Goal: Task Accomplishment & Management: Manage account settings

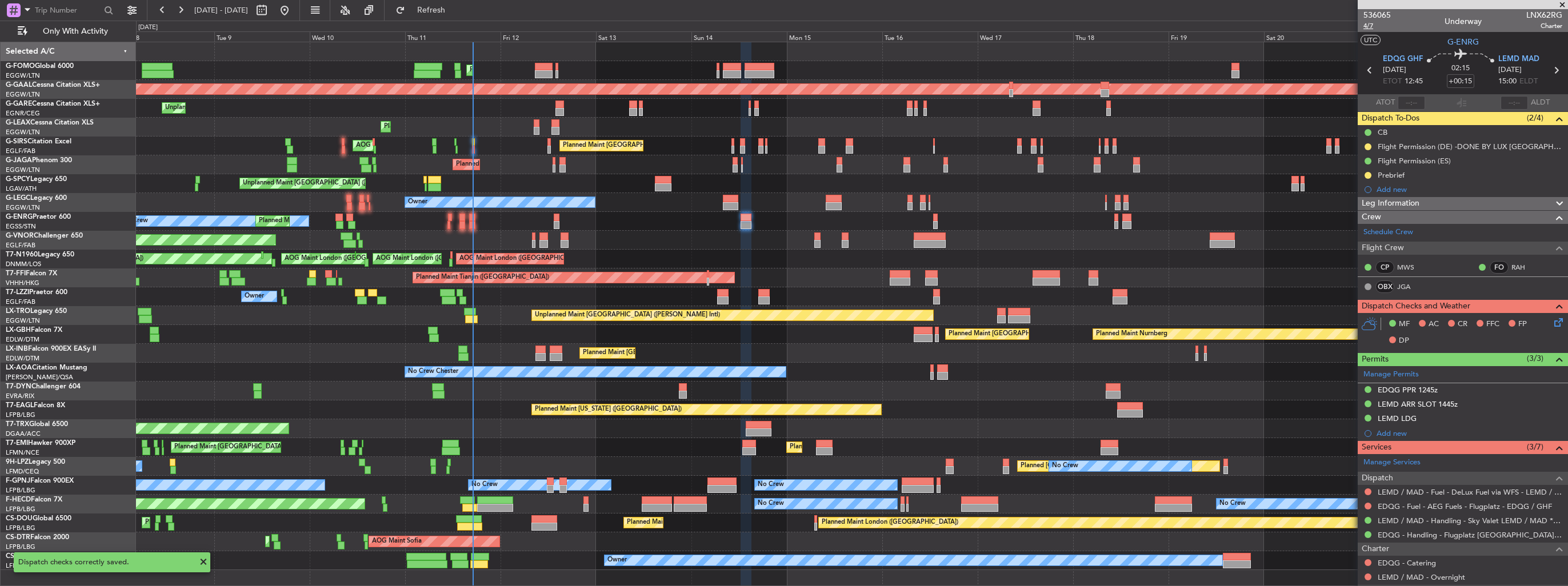
click at [1369, 27] on span "4/7" at bounding box center [1377, 25] width 27 height 10
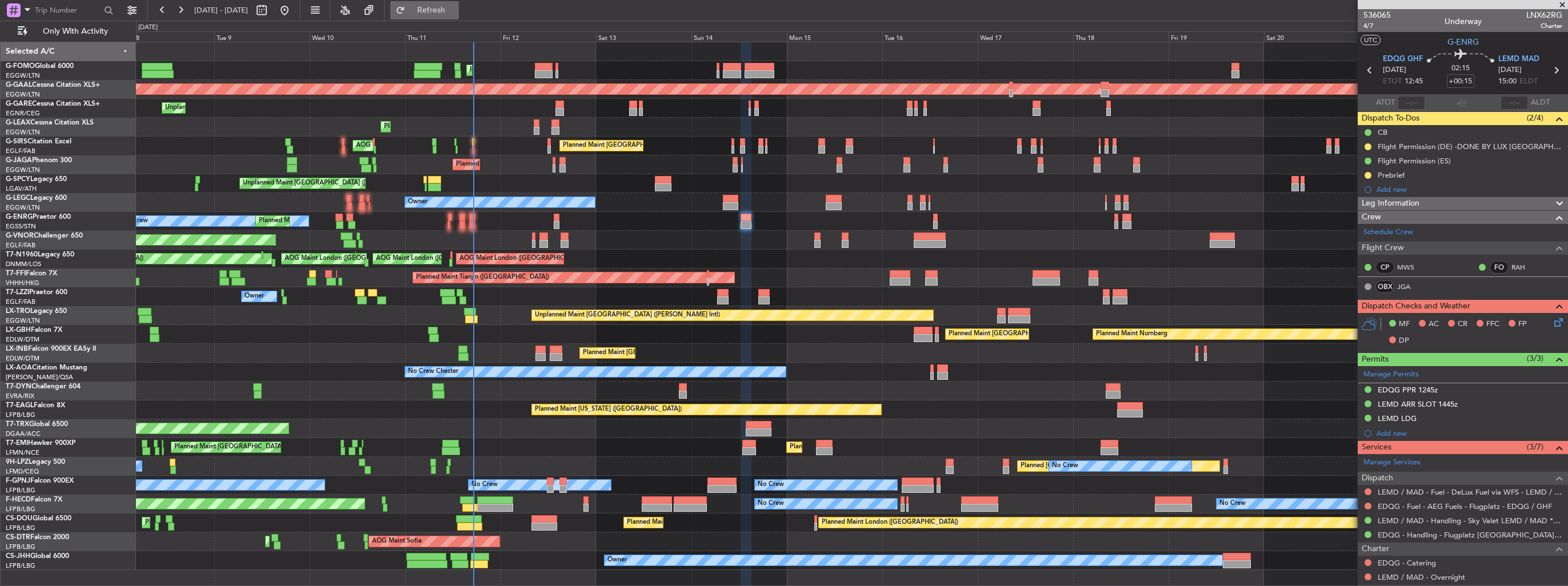
click at [446, 10] on span "Refresh" at bounding box center [431, 10] width 48 height 8
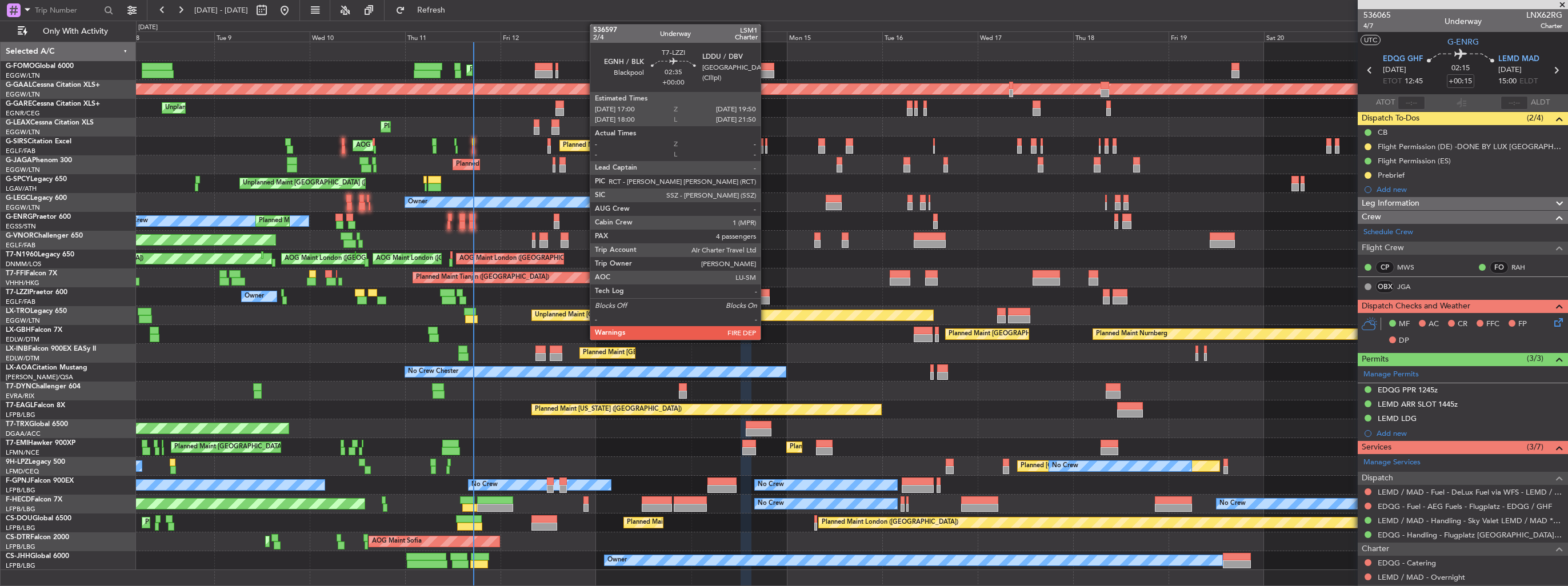
click at [766, 292] on div at bounding box center [764, 293] width 11 height 8
type input "4"
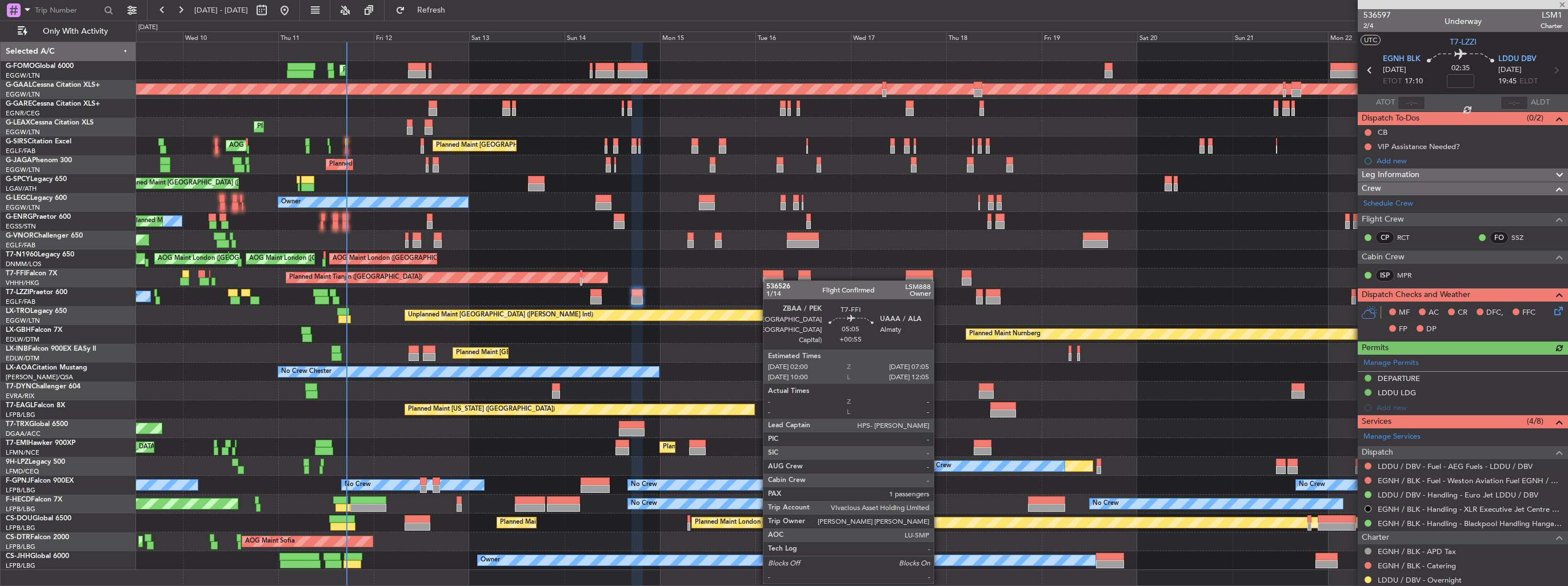
click at [763, 281] on div at bounding box center [773, 282] width 20 height 8
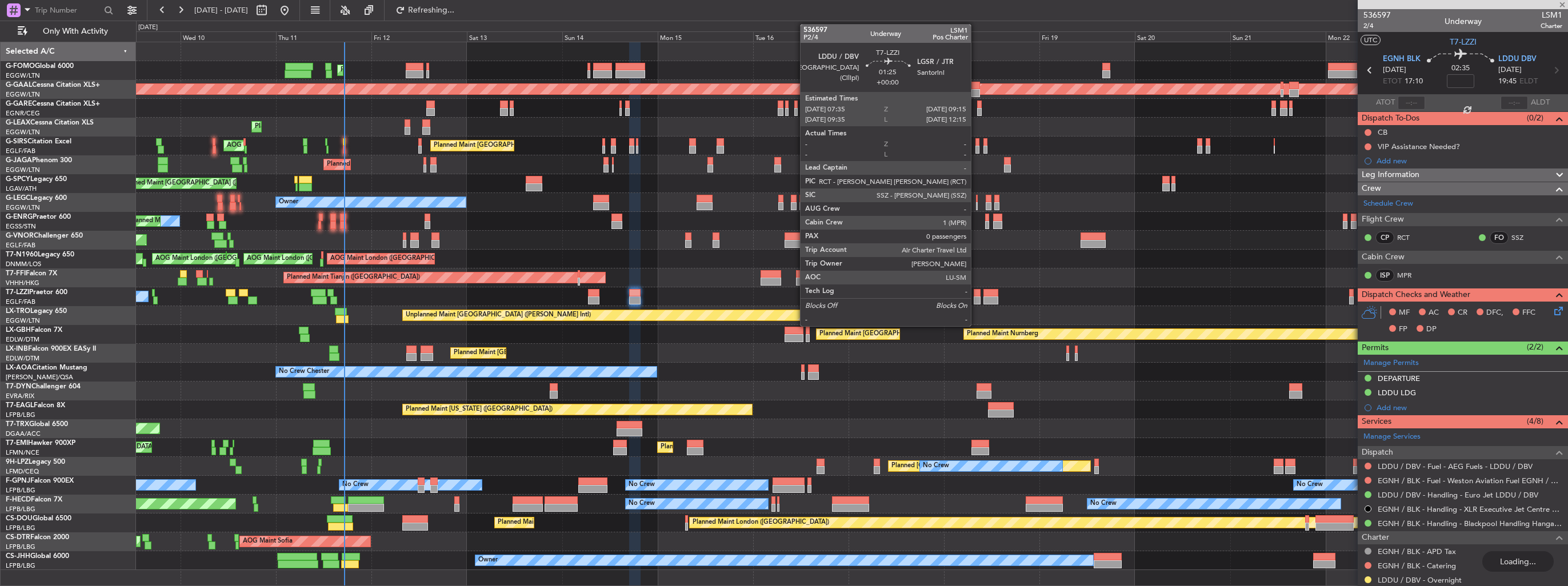
type input "+00:55"
type input "1"
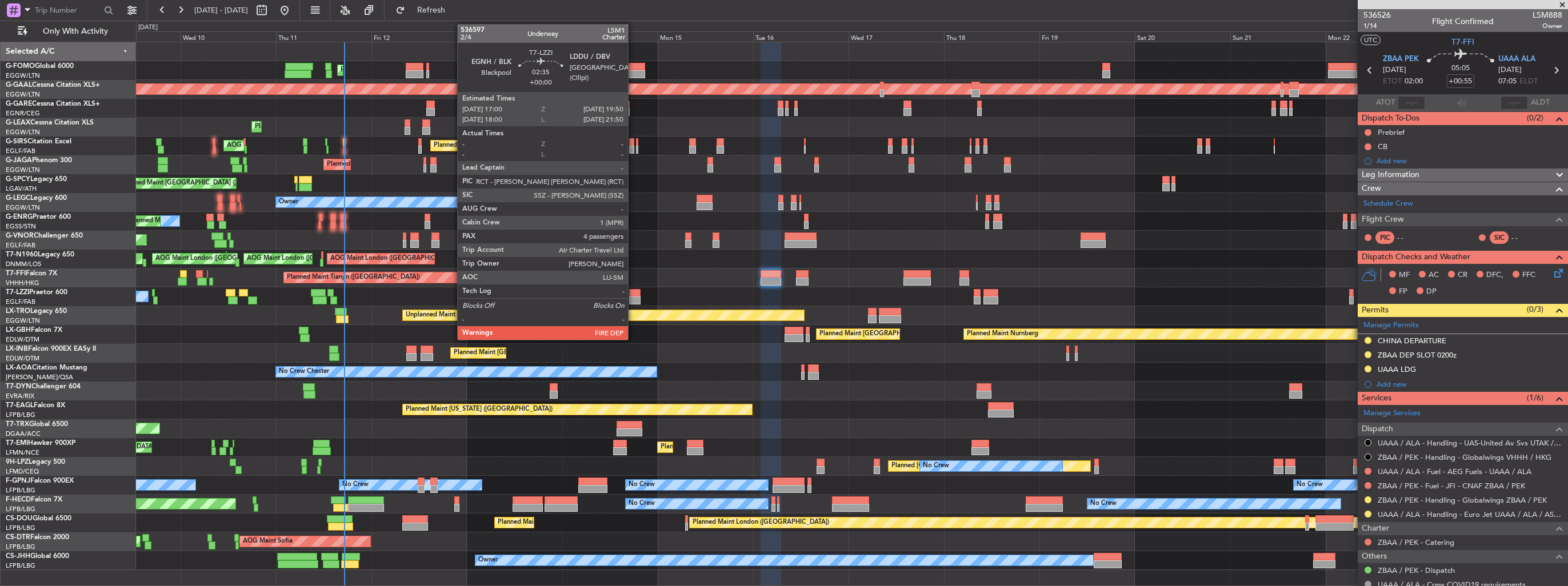
click at [633, 299] on div at bounding box center [635, 301] width 11 height 8
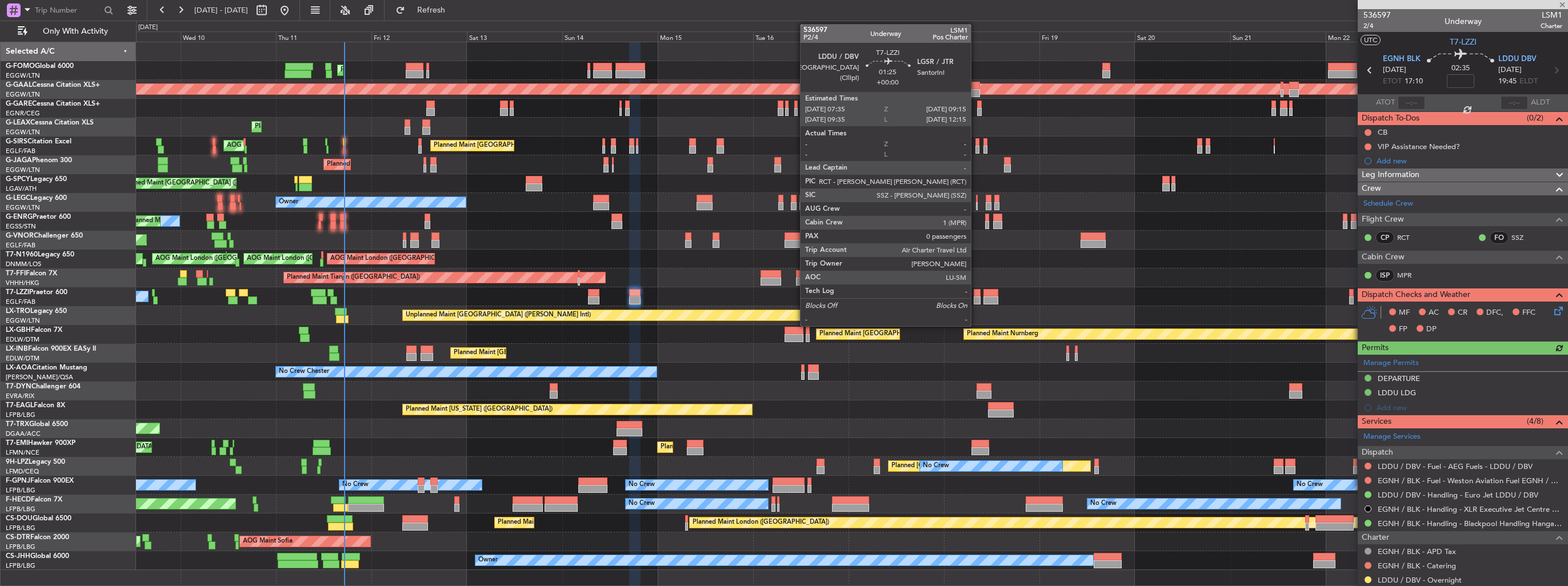
click at [976, 299] on div at bounding box center [977, 301] width 7 height 8
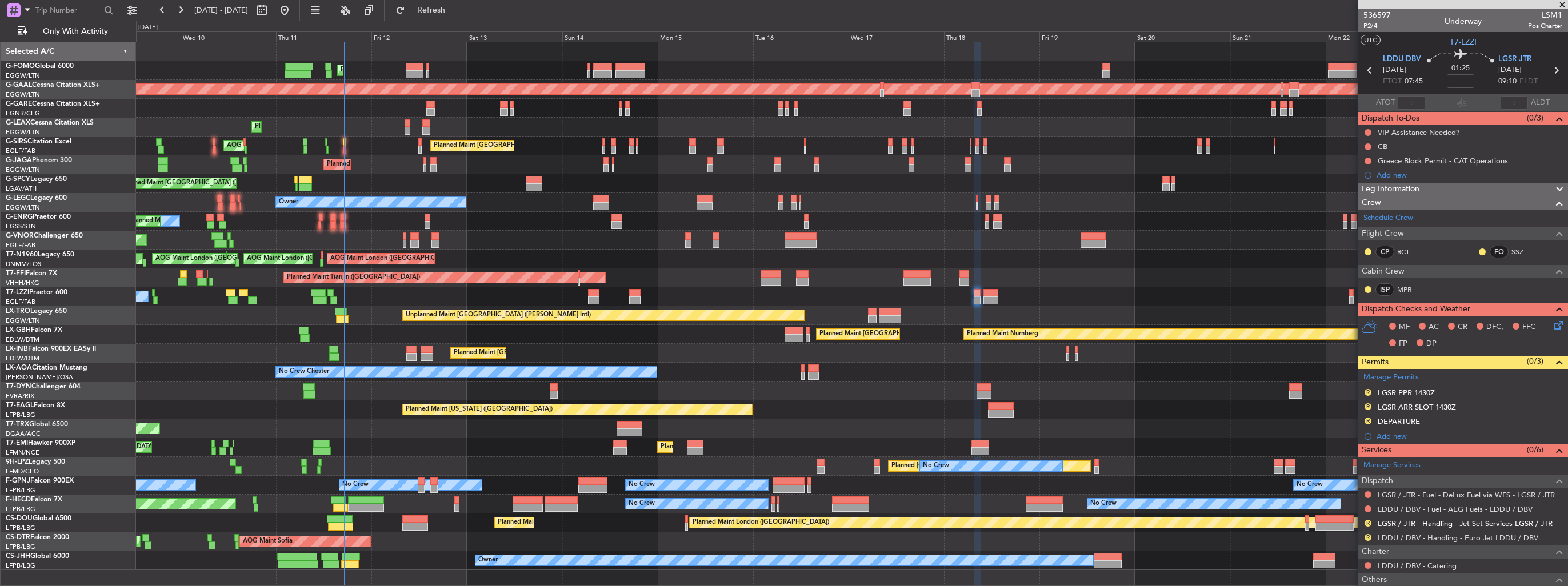
click at [1421, 524] on link "LGSR / JTR - Handling - Jet Set Services LGSR / JTR" at bounding box center [1465, 523] width 175 height 10
click at [1447, 537] on link "LDDU / DBV - Handling - Euro Jet LDDU / DBV" at bounding box center [1458, 538] width 161 height 10
click at [1554, 419] on img at bounding box center [1558, 422] width 8 height 10
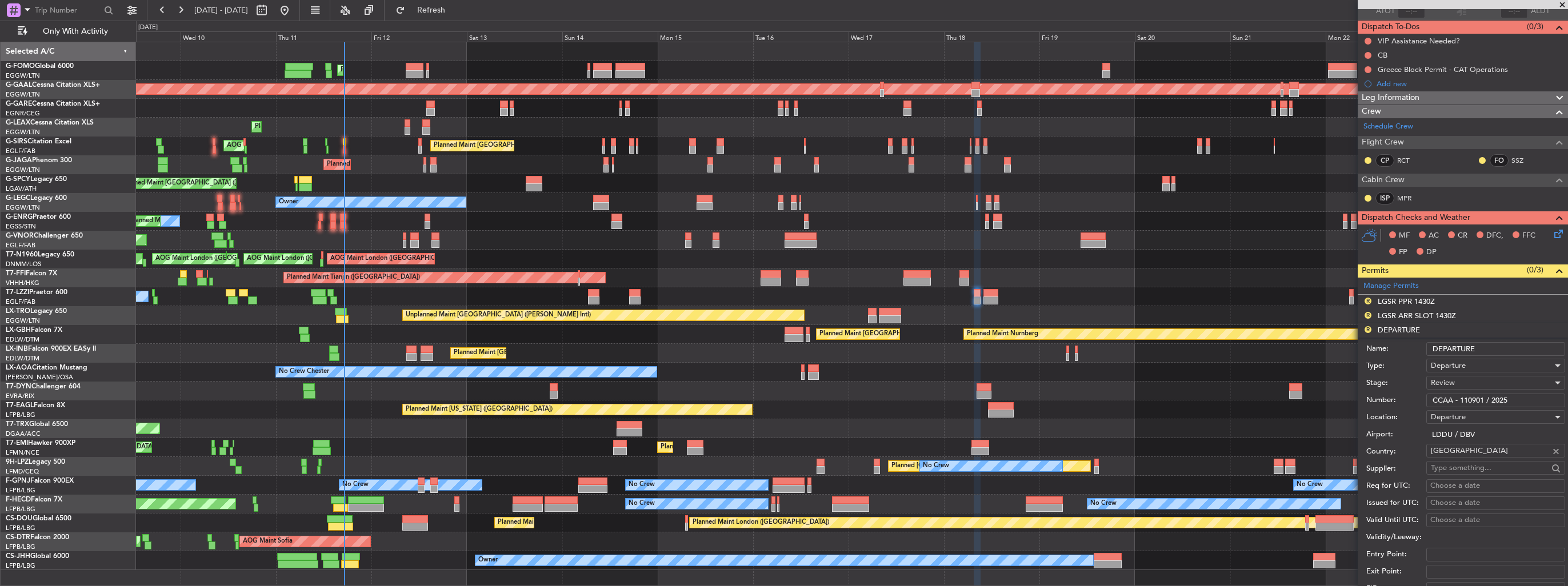
scroll to position [171, 0]
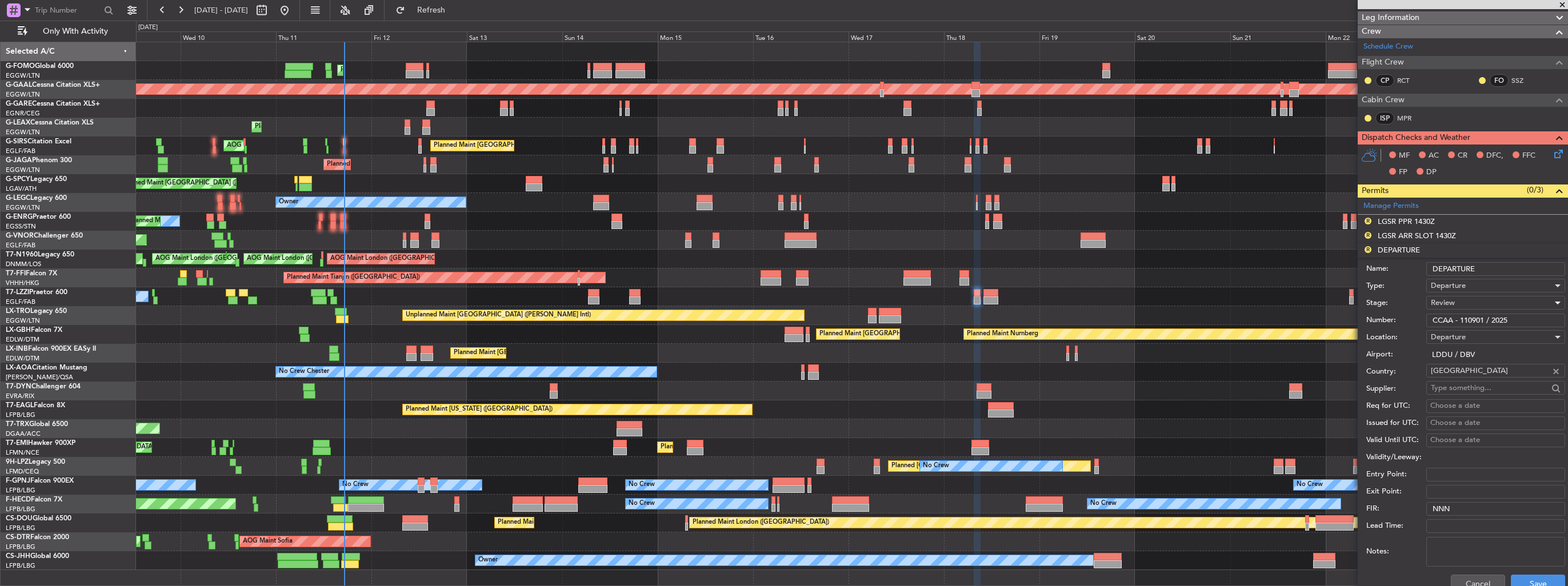
click at [1472, 301] on div "Review" at bounding box center [1492, 303] width 122 height 17
click at [1478, 374] on span "Requested" at bounding box center [1492, 376] width 120 height 17
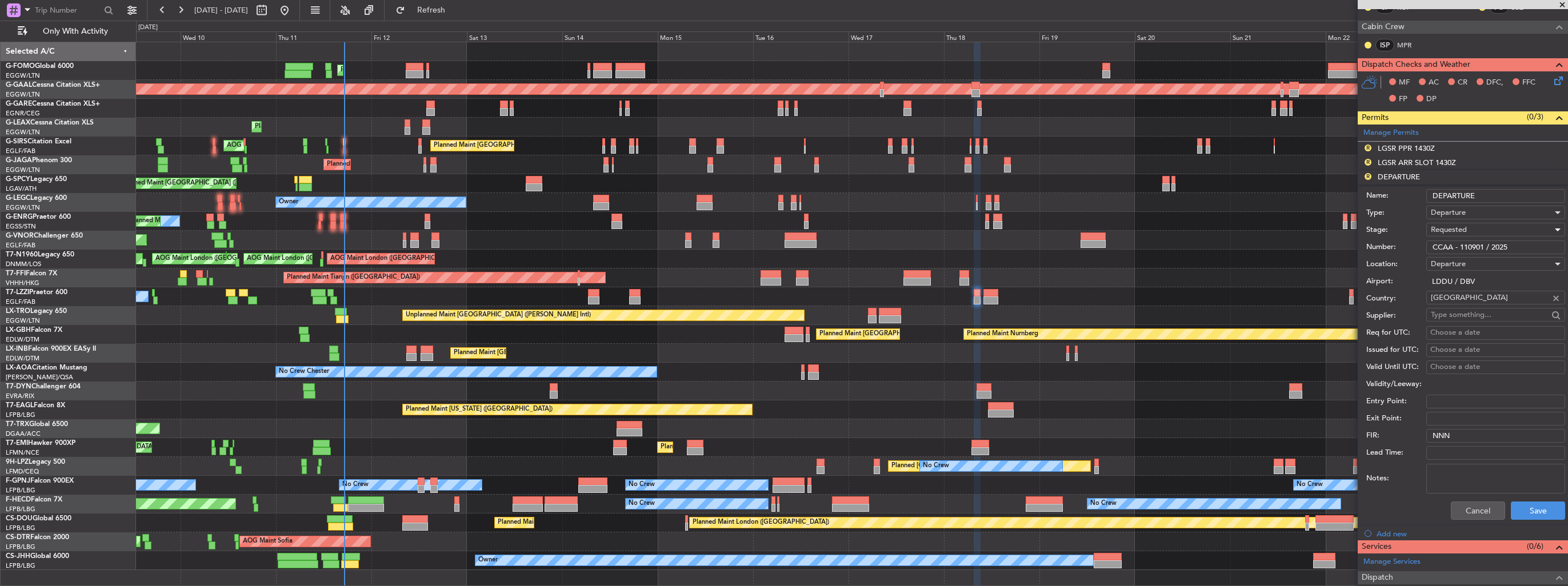
scroll to position [285, 0]
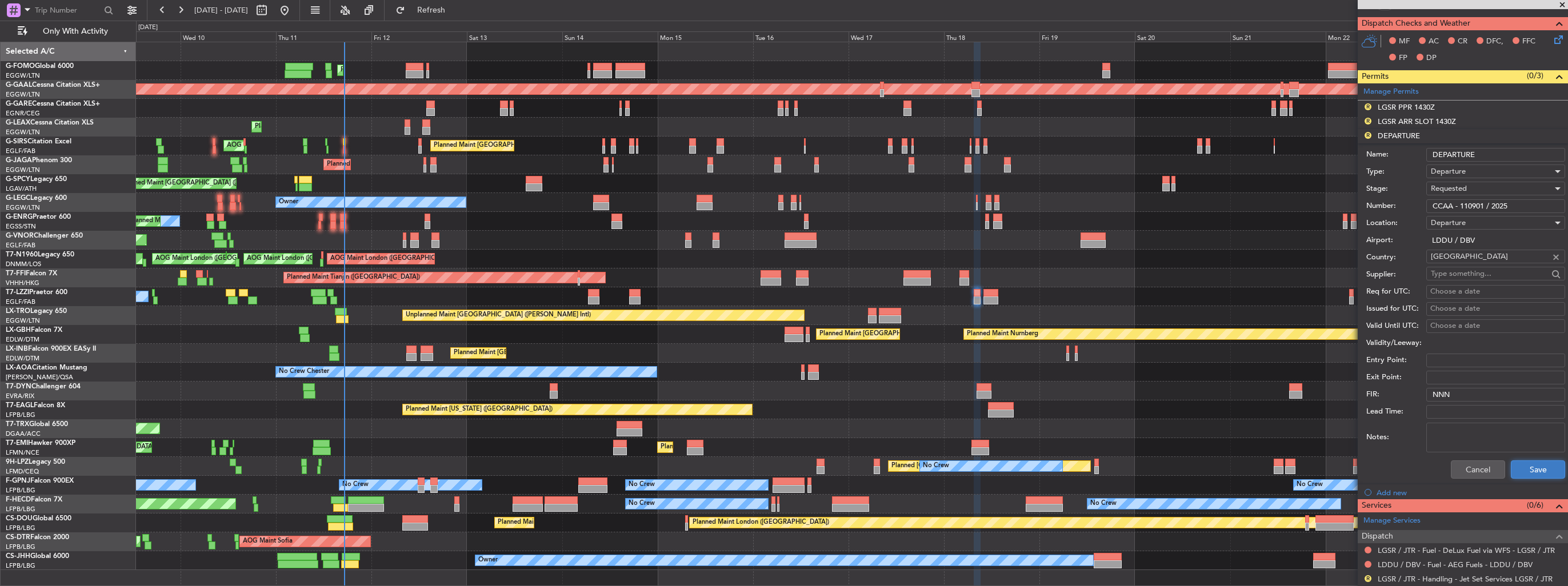
click at [1523, 467] on button "Save" at bounding box center [1538, 469] width 54 height 18
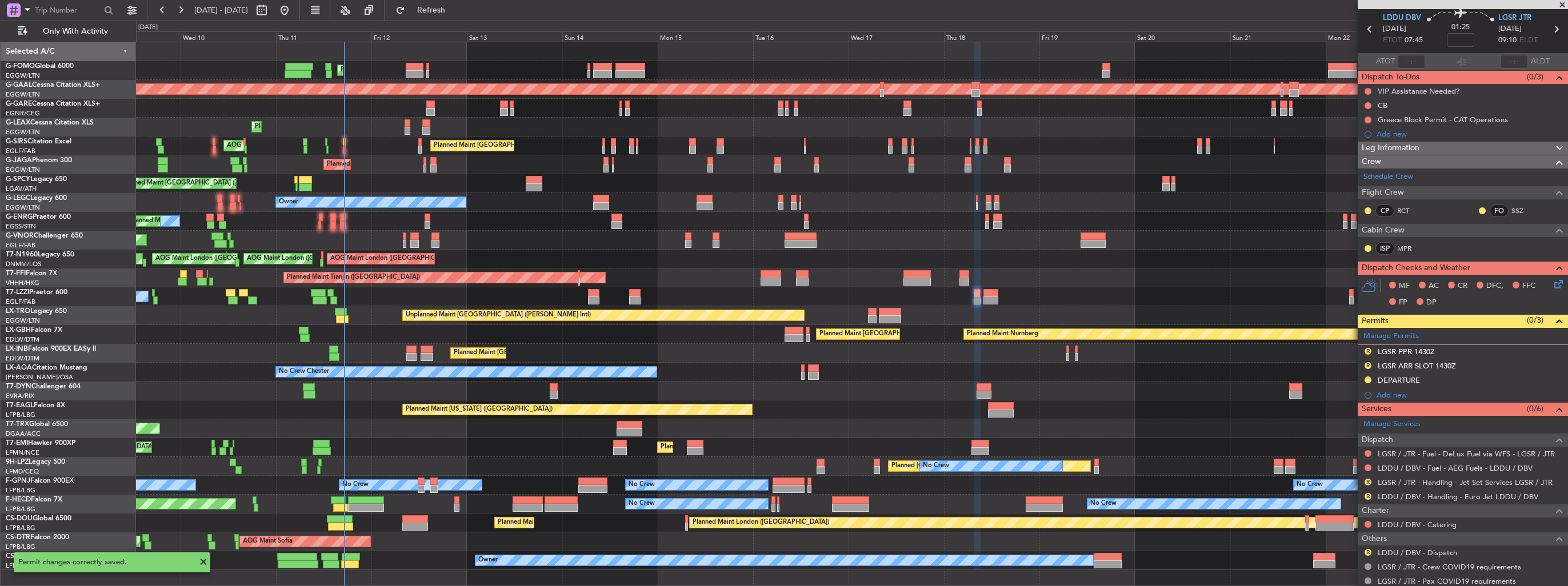
scroll to position [0, 0]
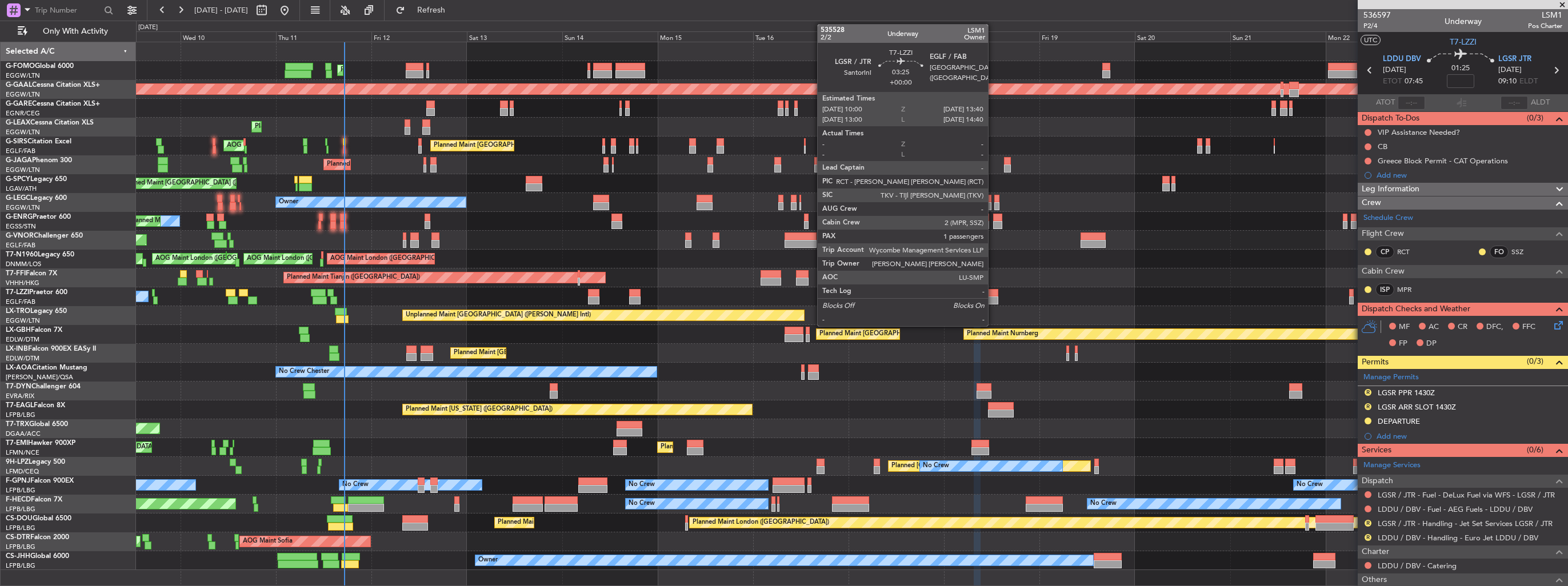
click at [993, 299] on div at bounding box center [991, 301] width 15 height 8
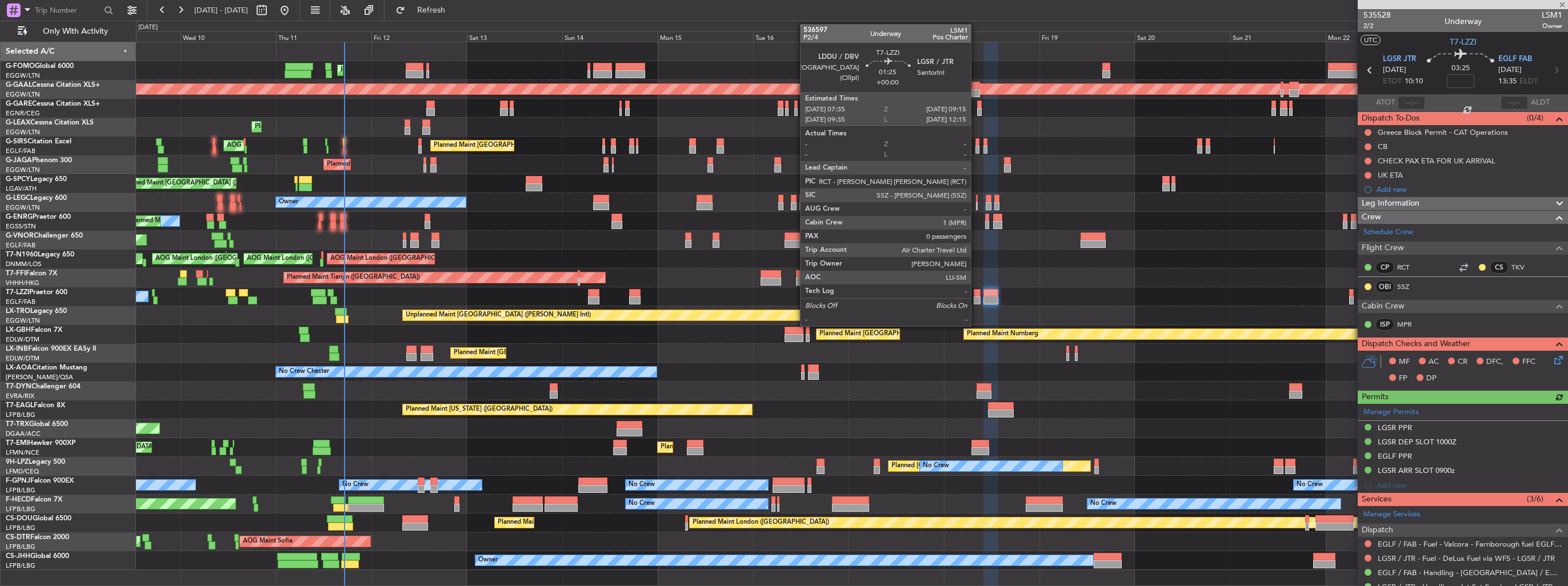
click at [976, 298] on div at bounding box center [977, 301] width 7 height 8
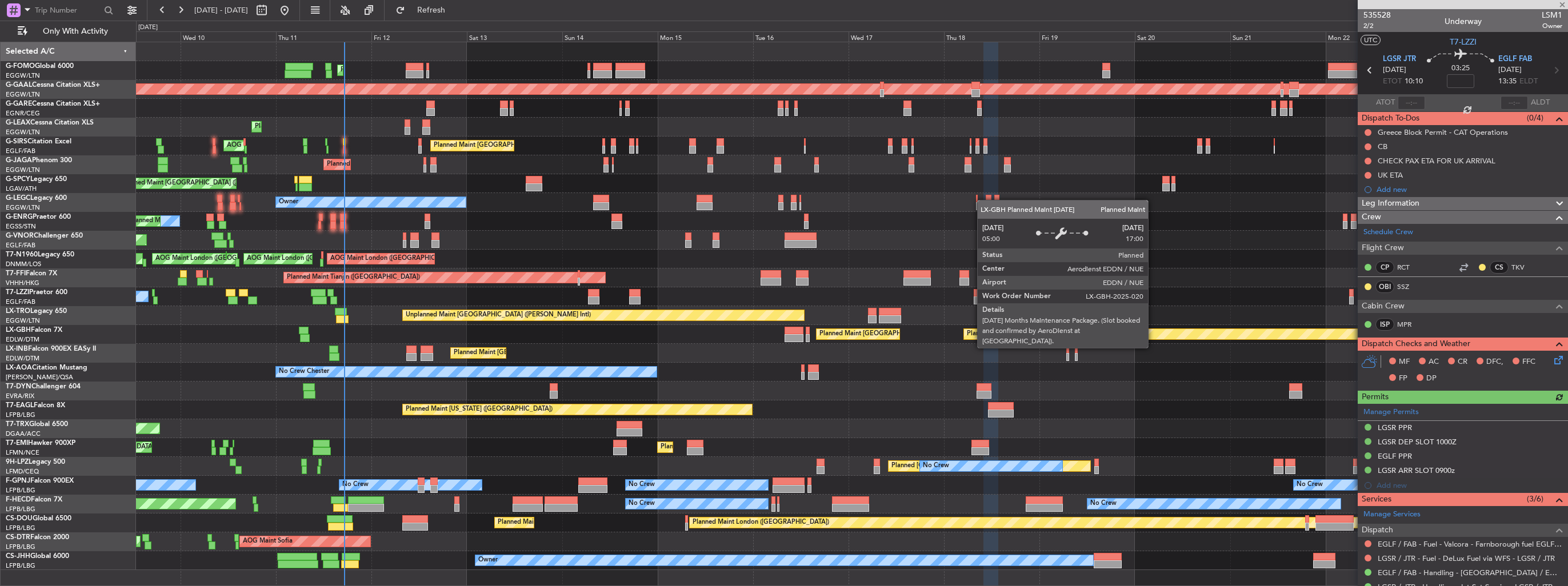
type input "0"
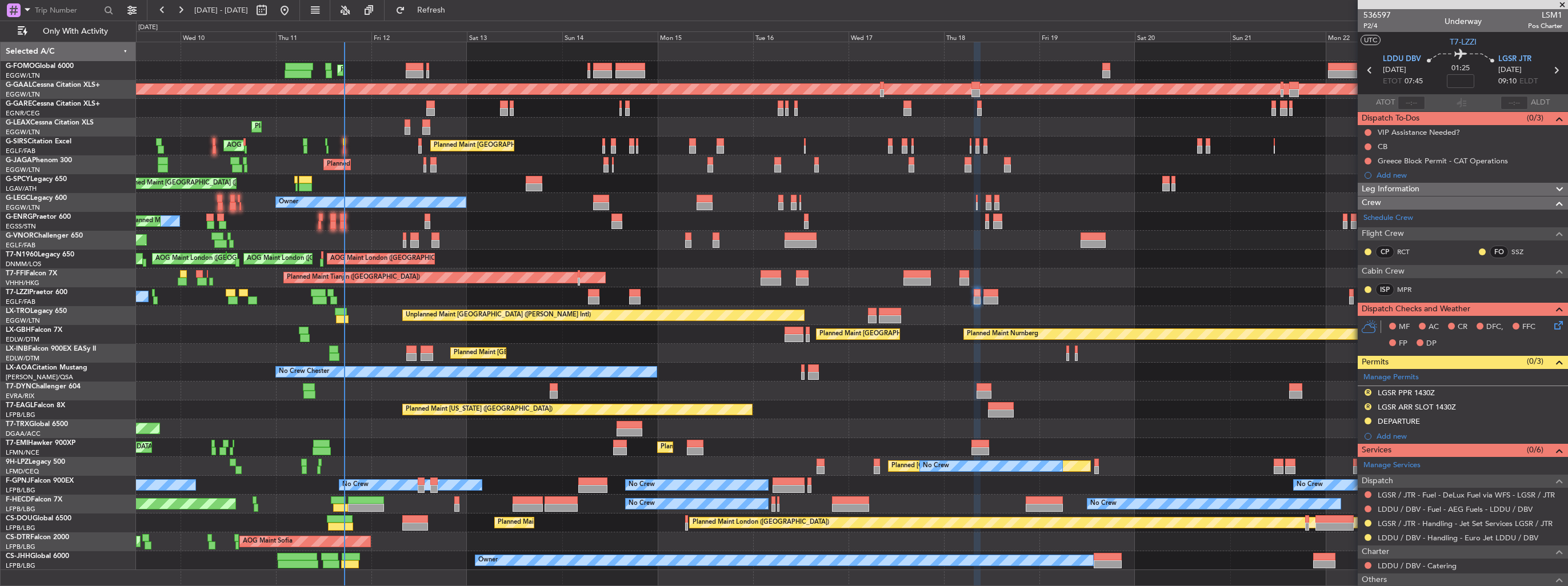
click at [0, 0] on img at bounding box center [0, 0] width 0 height 0
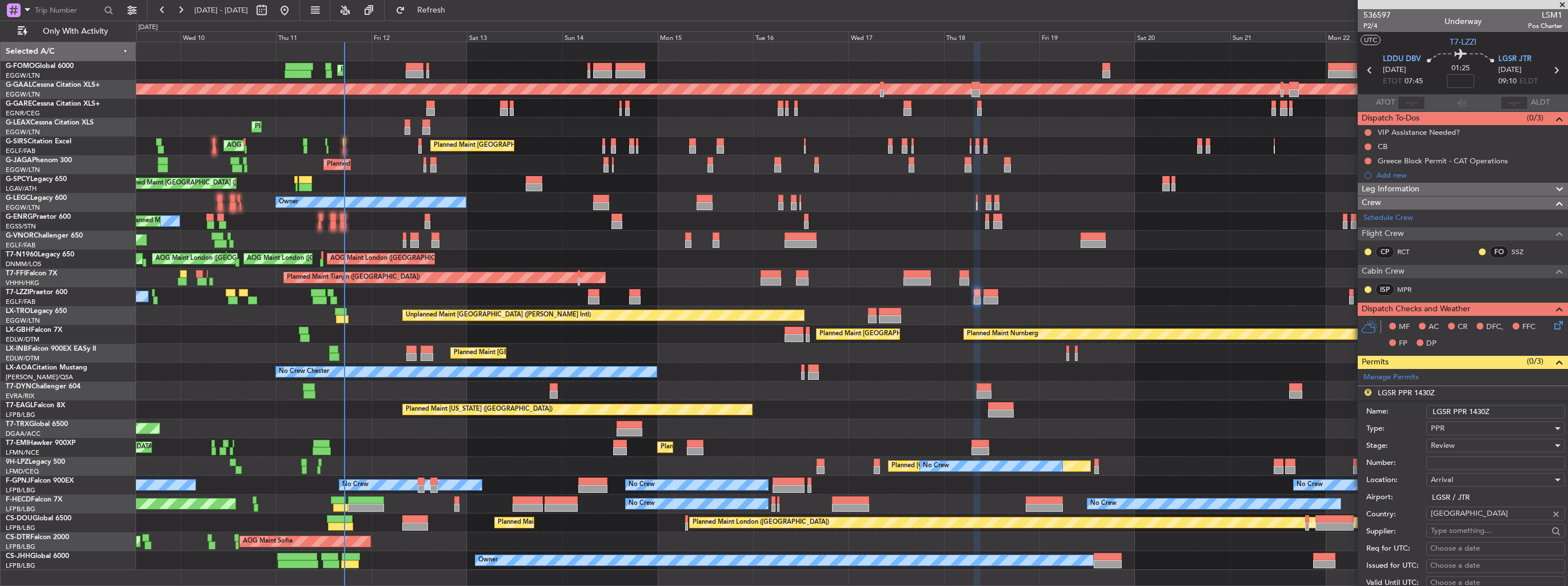
drag, startPoint x: 1495, startPoint y: 408, endPoint x: 1469, endPoint y: 410, distance: 26.1
click at [1469, 410] on input "LGSR PPR 1430Z" at bounding box center [1496, 412] width 139 height 14
type input "LGSR PPR 0915z"
click at [1448, 443] on span "Review" at bounding box center [1443, 446] width 24 height 10
click at [1455, 524] on span "Requested" at bounding box center [1492, 519] width 120 height 17
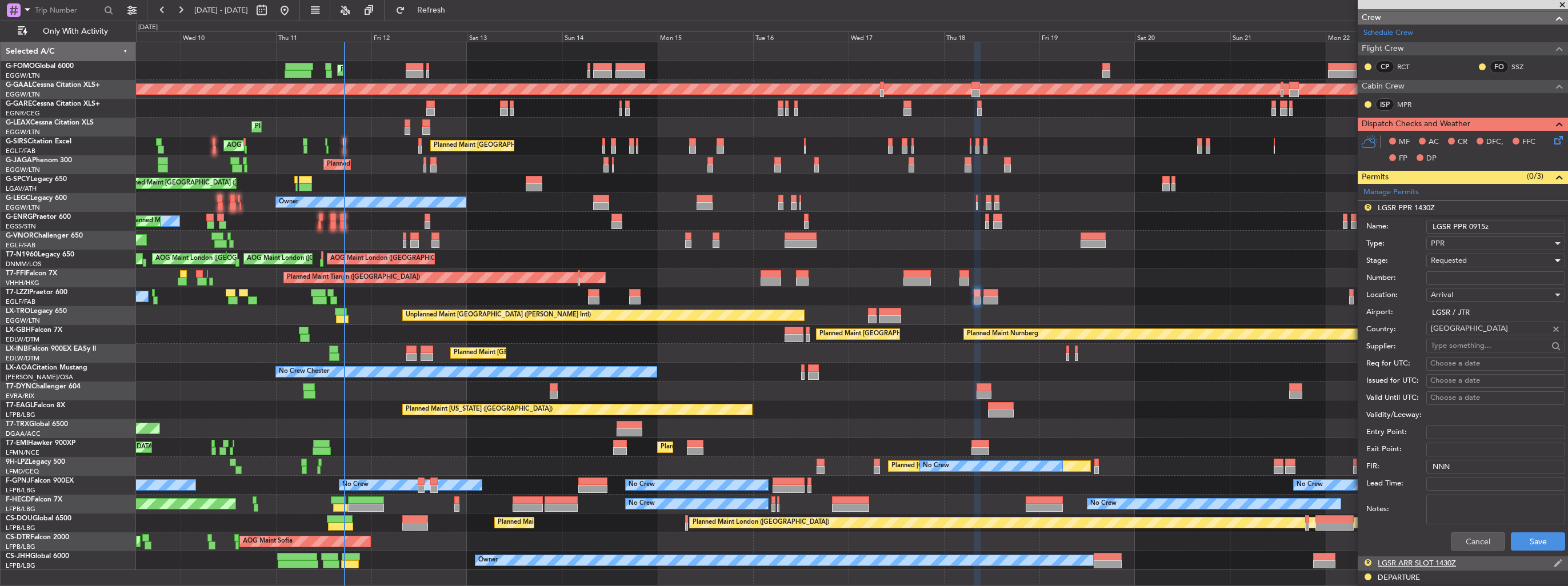
scroll to position [285, 0]
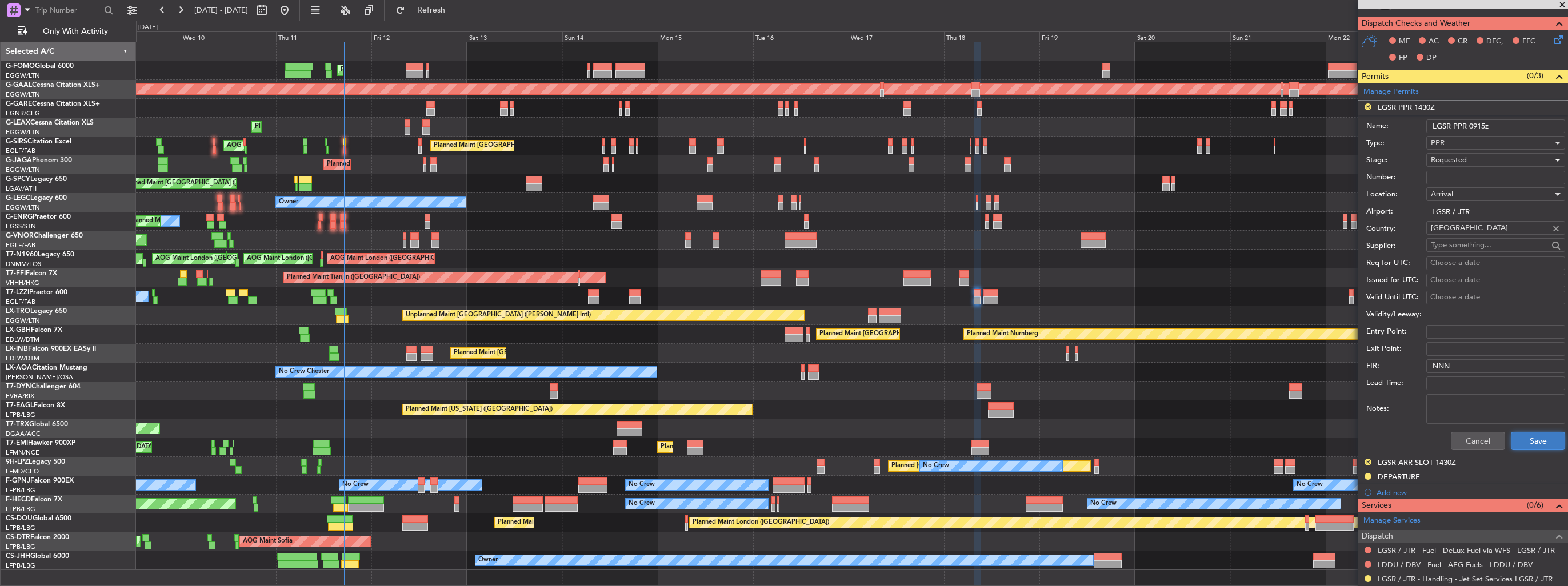
click at [1528, 441] on button "Save" at bounding box center [1538, 441] width 54 height 18
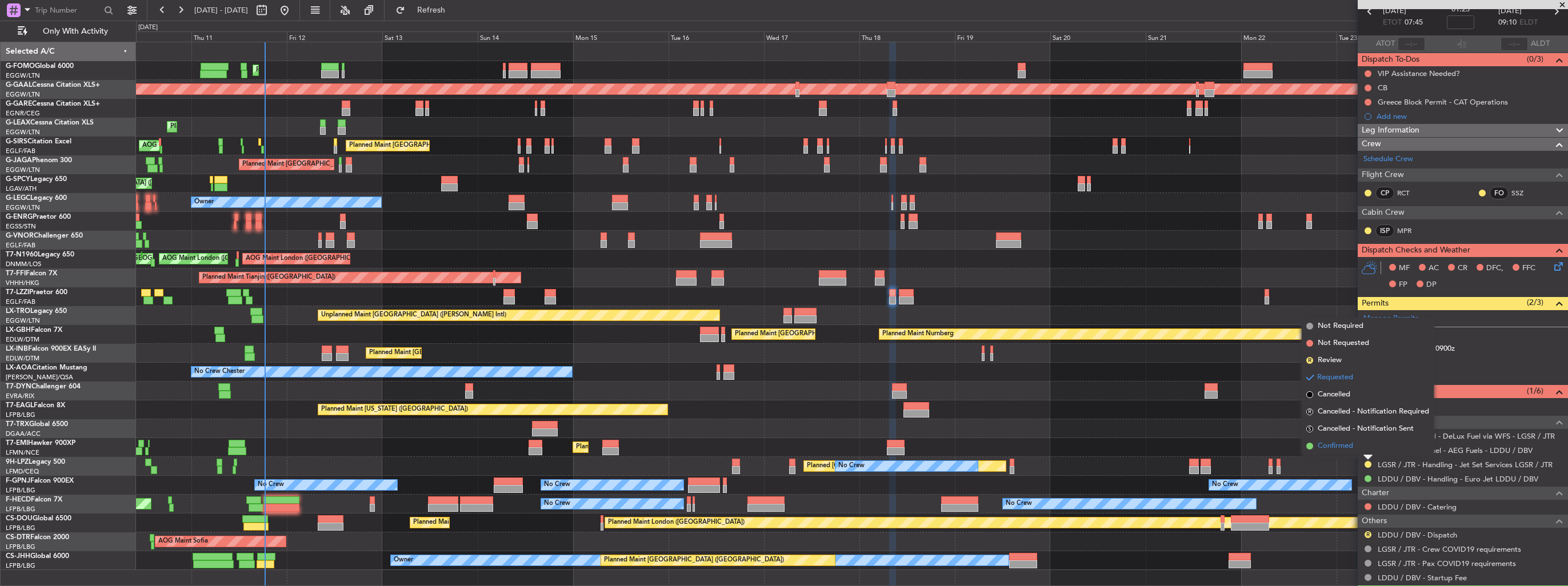
click at [1351, 449] on span "Confirmed" at bounding box center [1335, 447] width 36 height 11
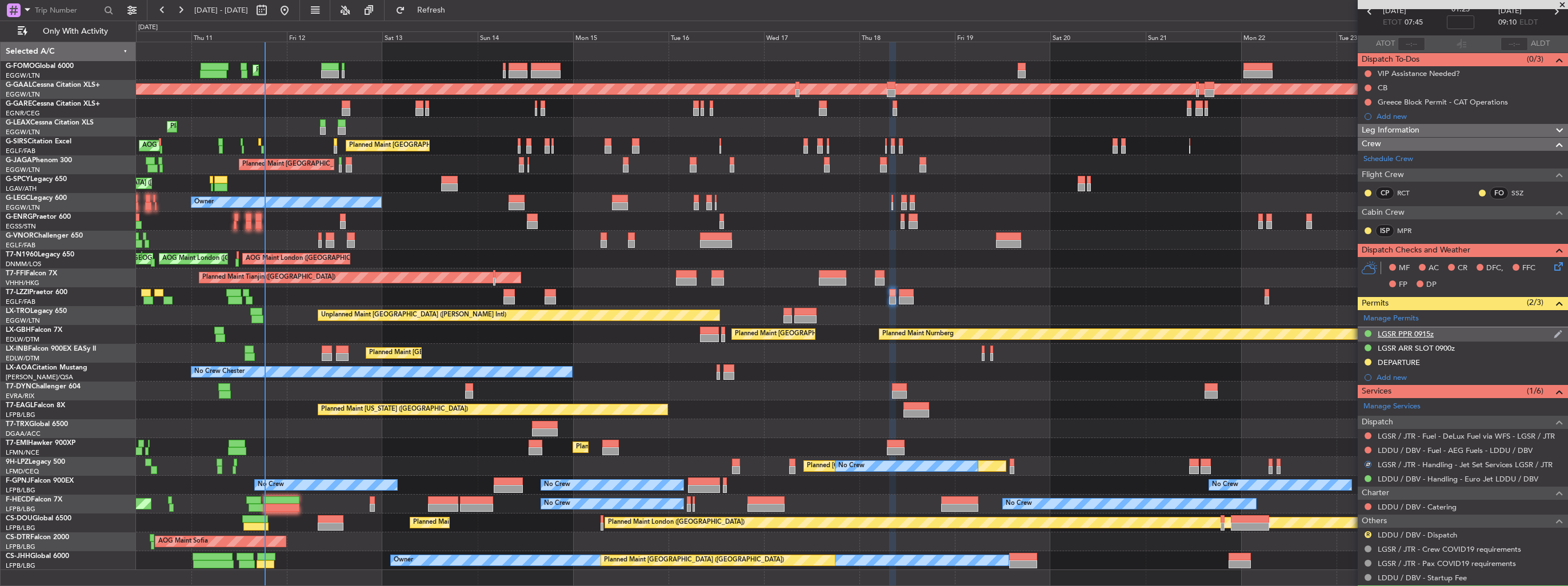
click at [1554, 332] on img at bounding box center [1558, 334] width 8 height 10
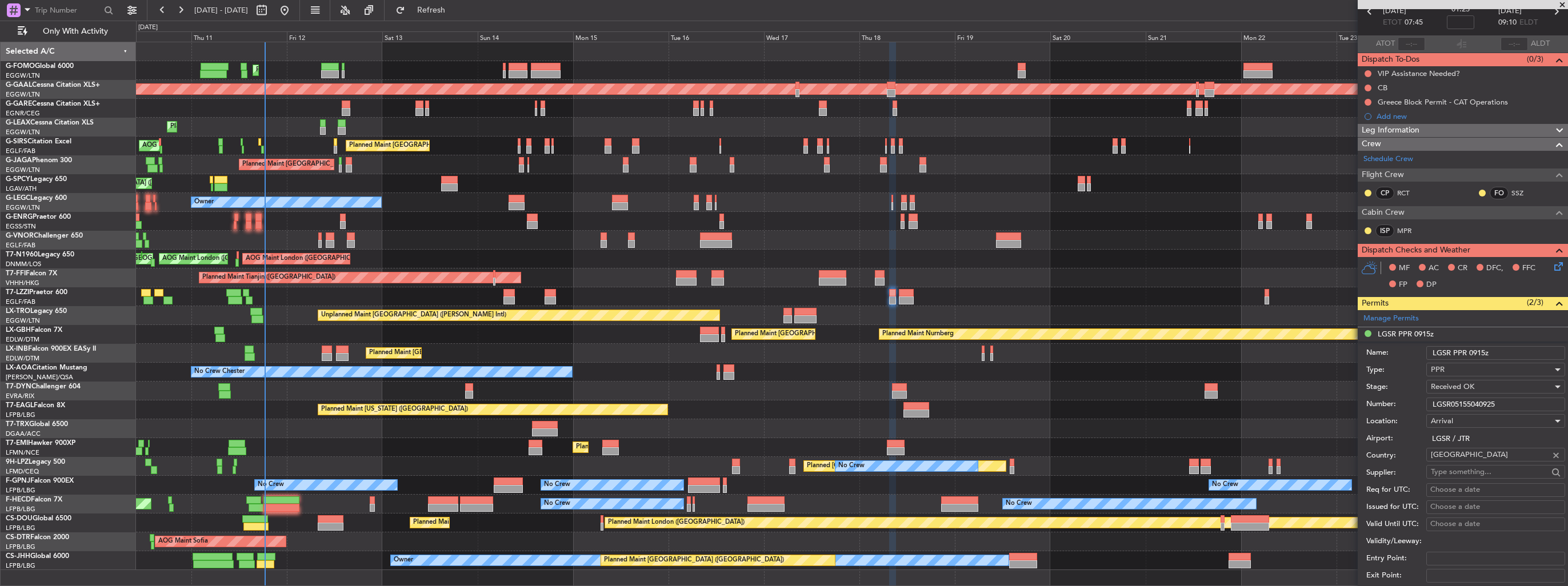
click at [1478, 352] on input "LGSR PPR 0915z" at bounding box center [1496, 354] width 139 height 14
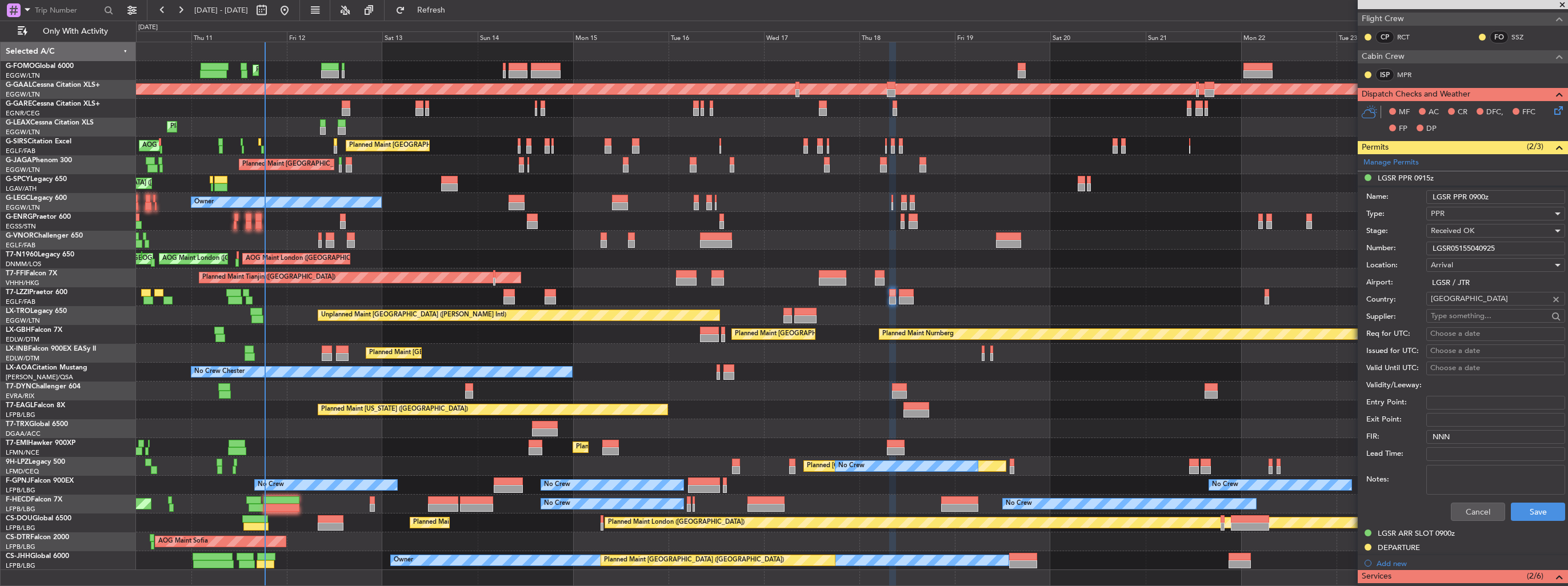
scroll to position [429, 0]
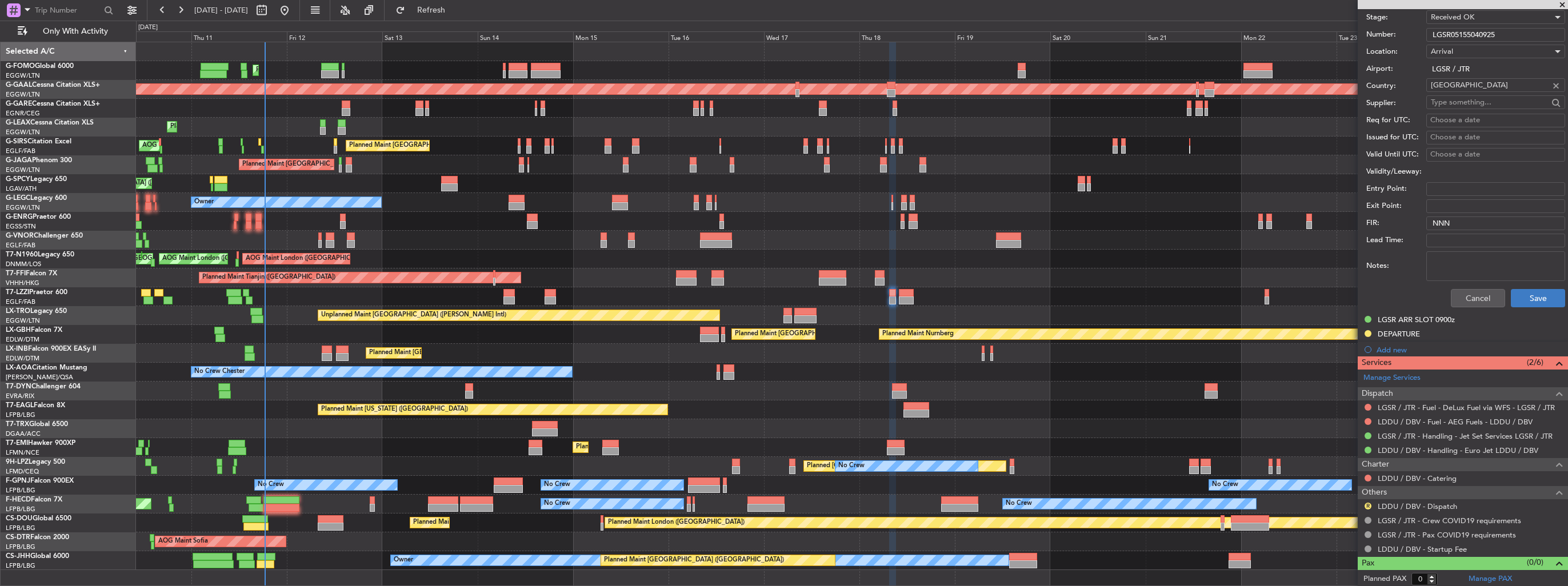
type input "LGSR PPR 0900z"
click at [1522, 296] on button "Save" at bounding box center [1538, 298] width 54 height 18
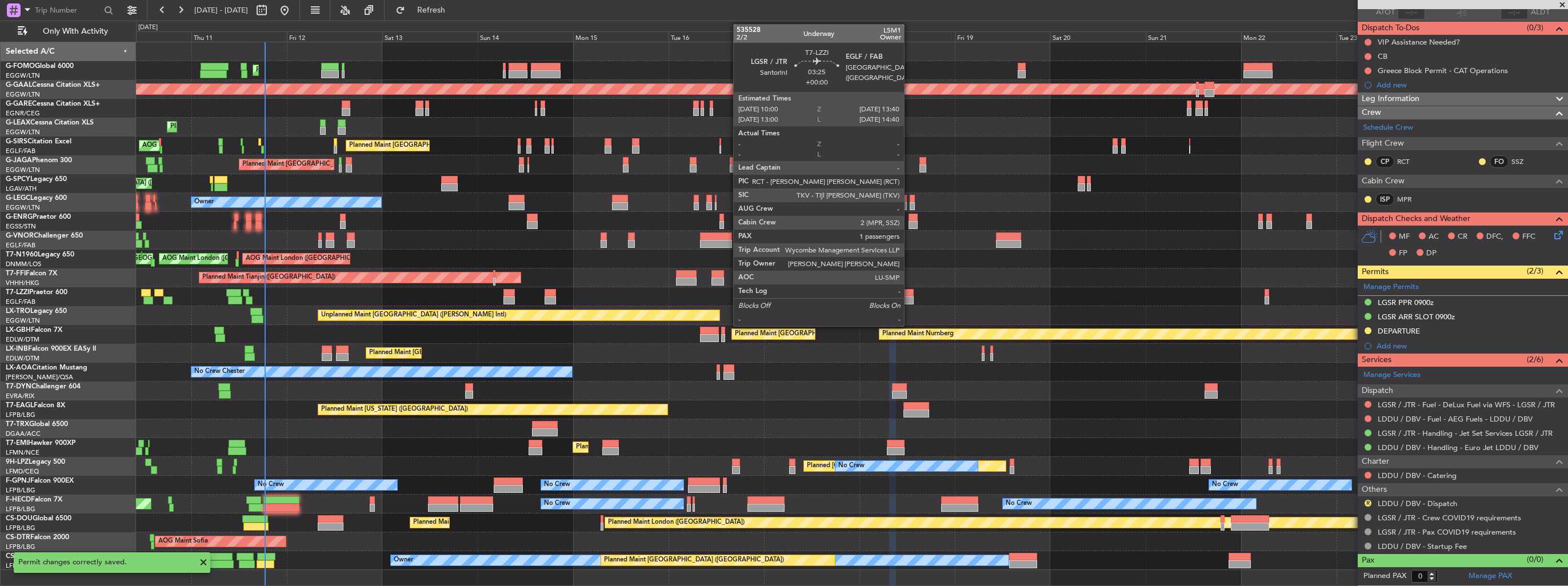
scroll to position [87, 0]
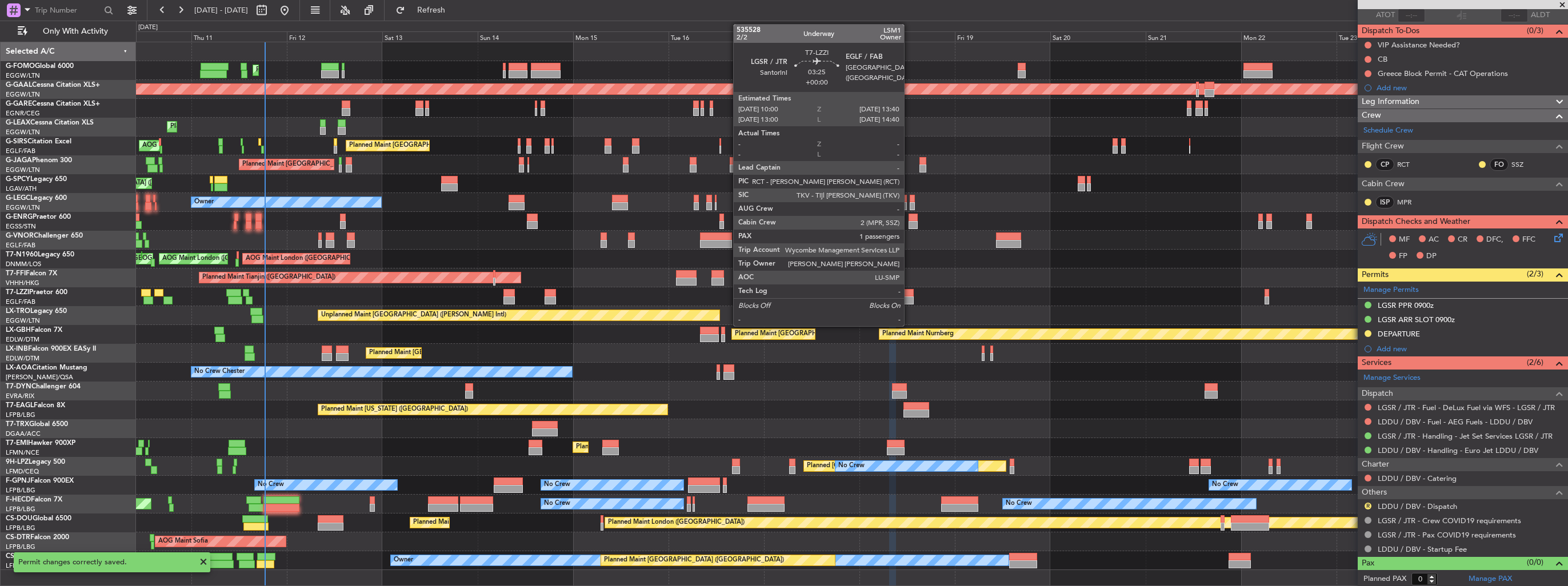
click at [909, 300] on div at bounding box center [906, 301] width 15 height 8
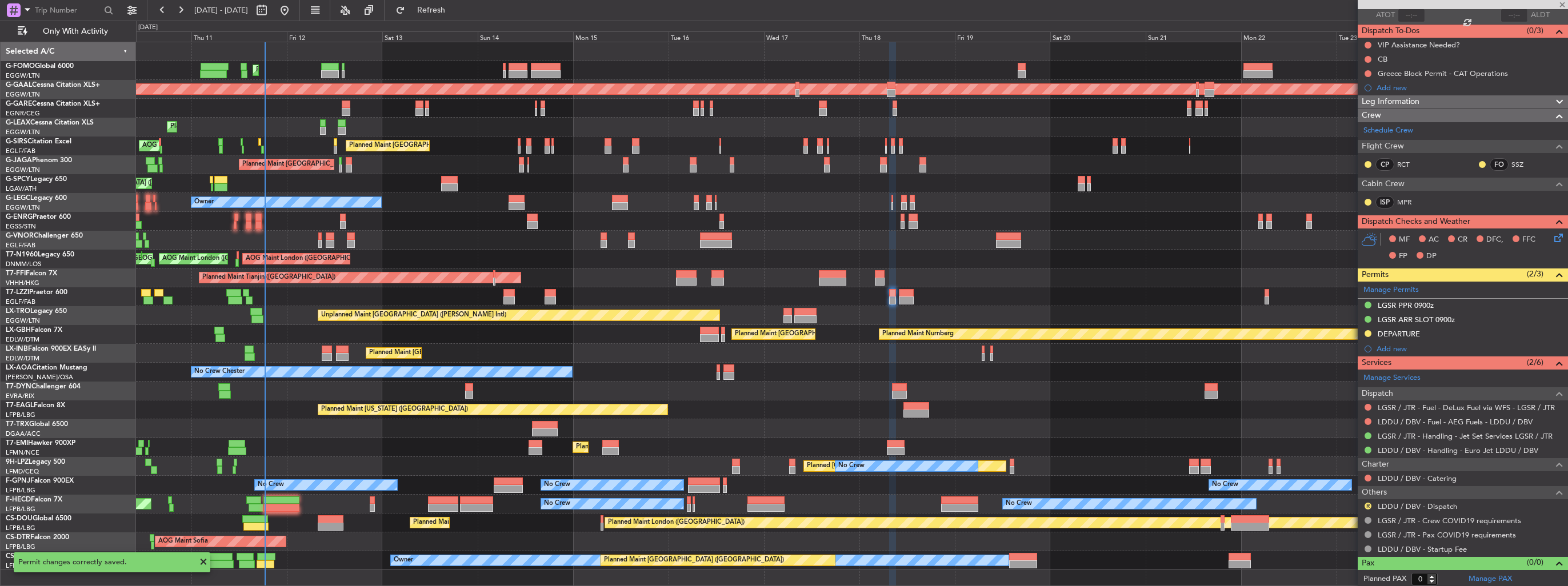
type input "1"
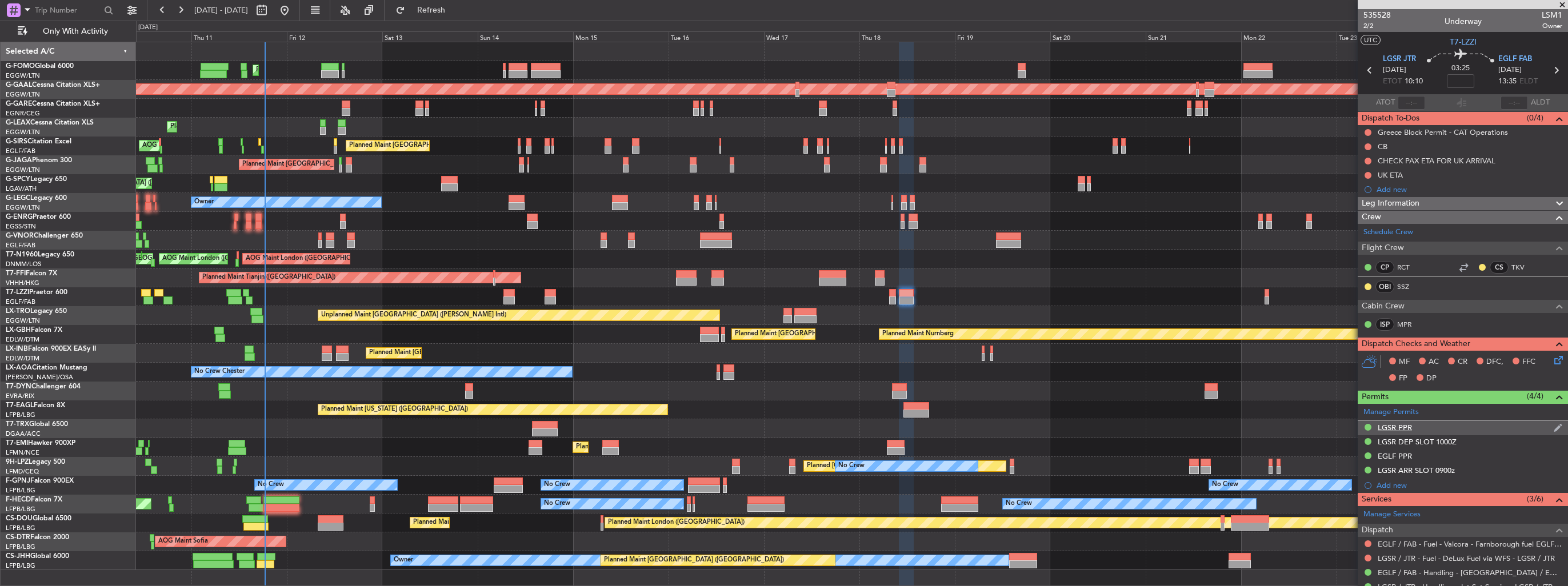
click at [1554, 426] on img at bounding box center [1558, 428] width 8 height 10
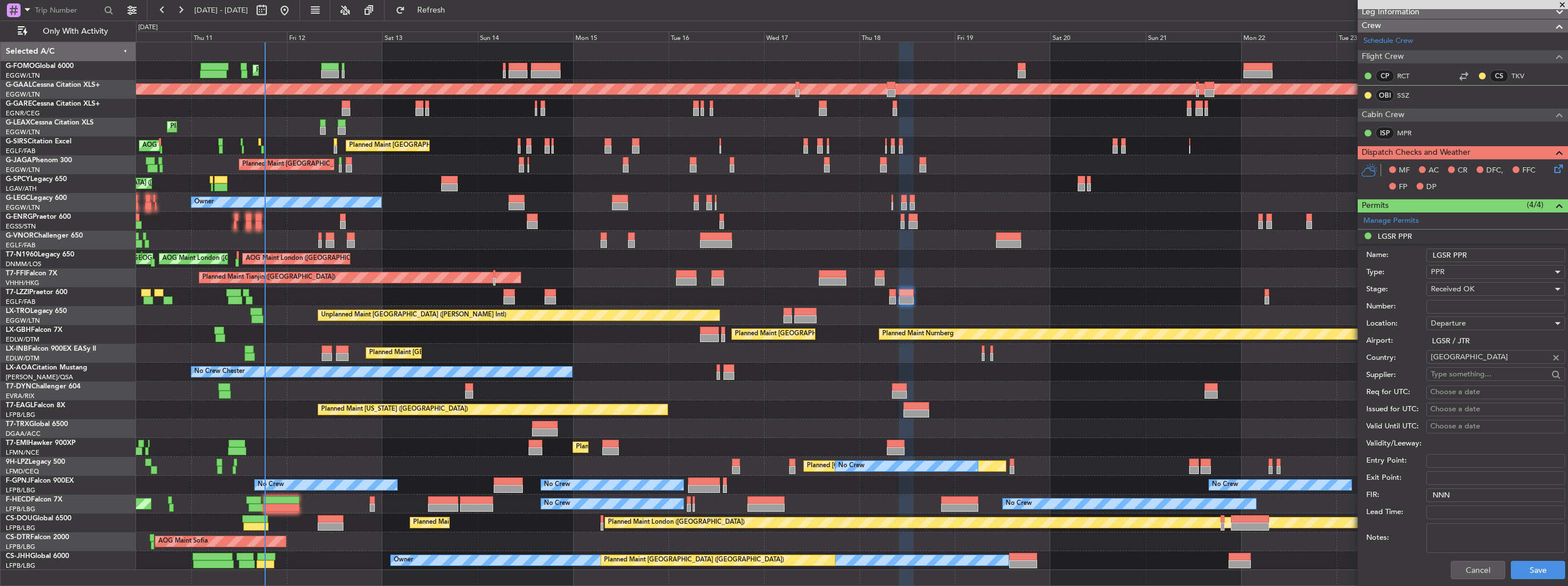
scroll to position [229, 0]
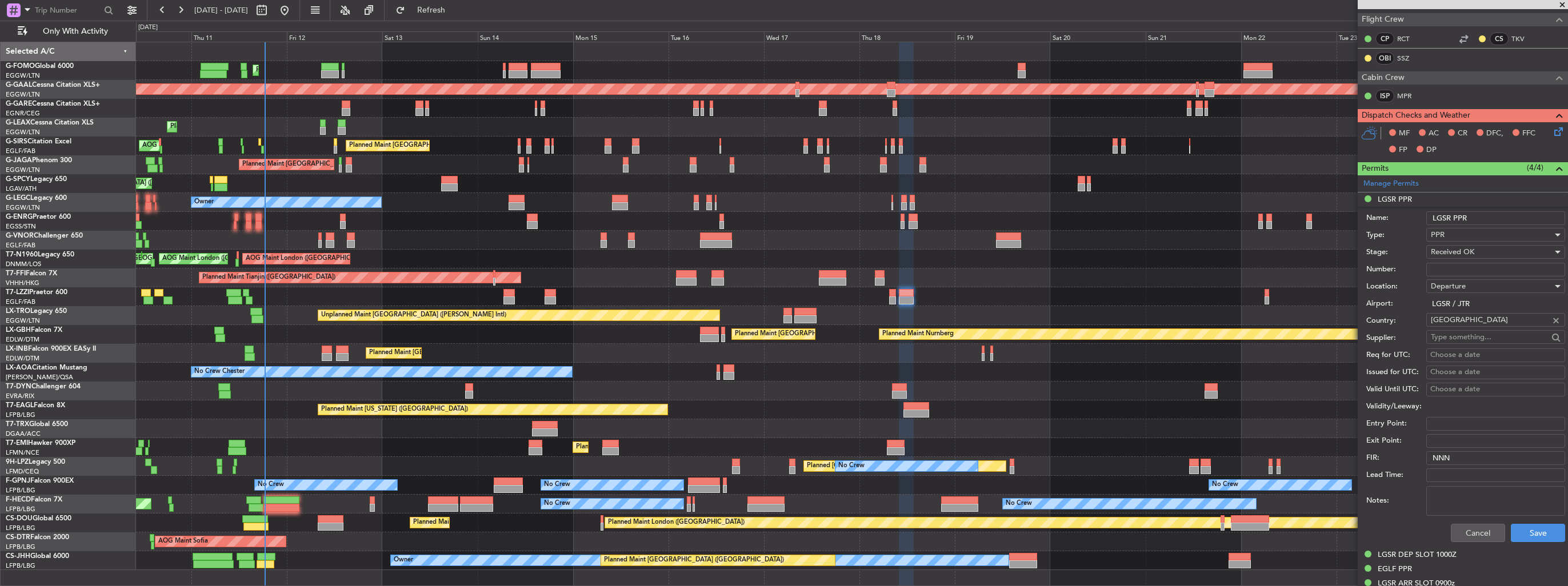
click at [1449, 266] on input "Number:" at bounding box center [1496, 270] width 139 height 14
paste input "LGSR05155040925/1809250900/1809251000"
type input "LGSR05155040925/1809250900/1809251000"
click at [1524, 531] on button "Save" at bounding box center [1538, 532] width 54 height 18
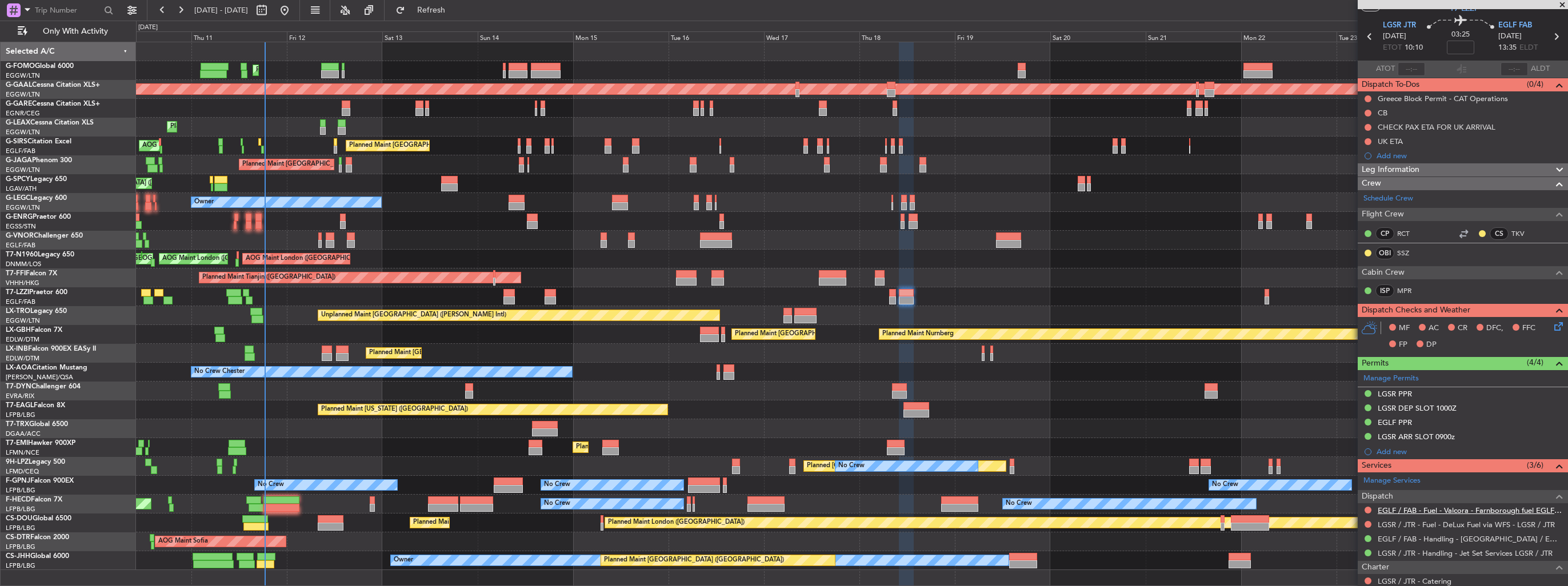
scroll to position [0, 0]
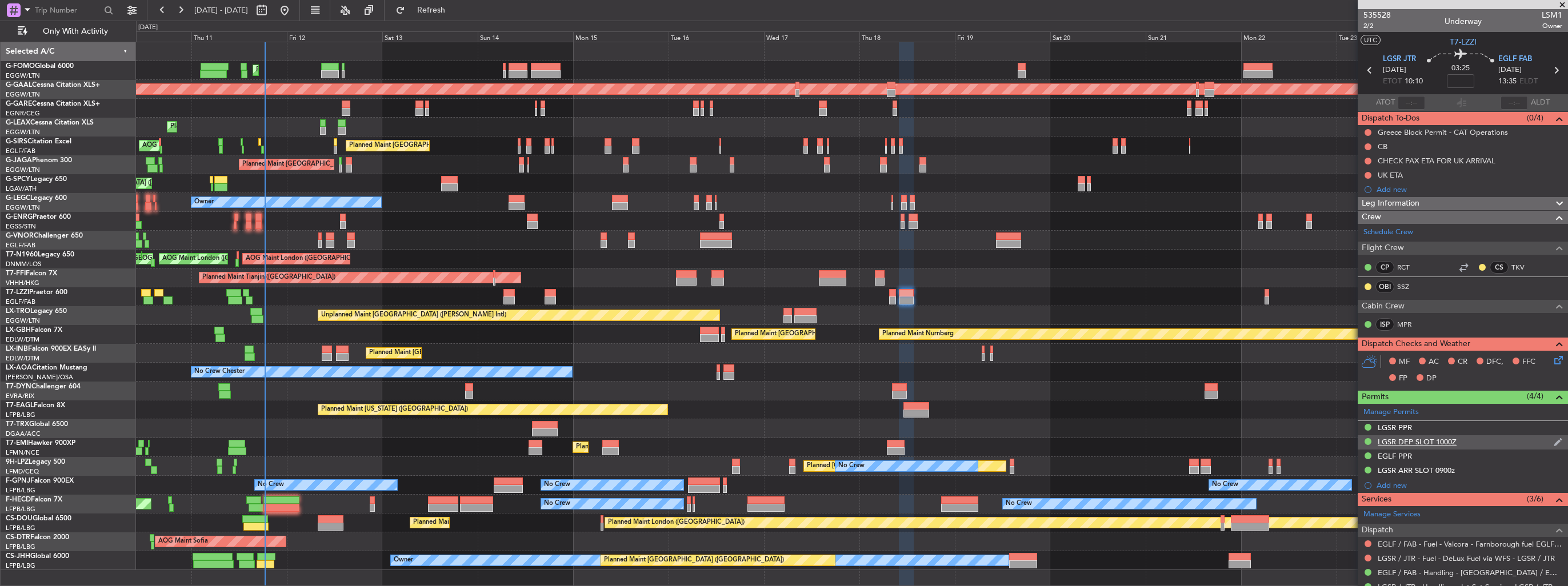
click at [1554, 441] on img at bounding box center [1558, 442] width 8 height 10
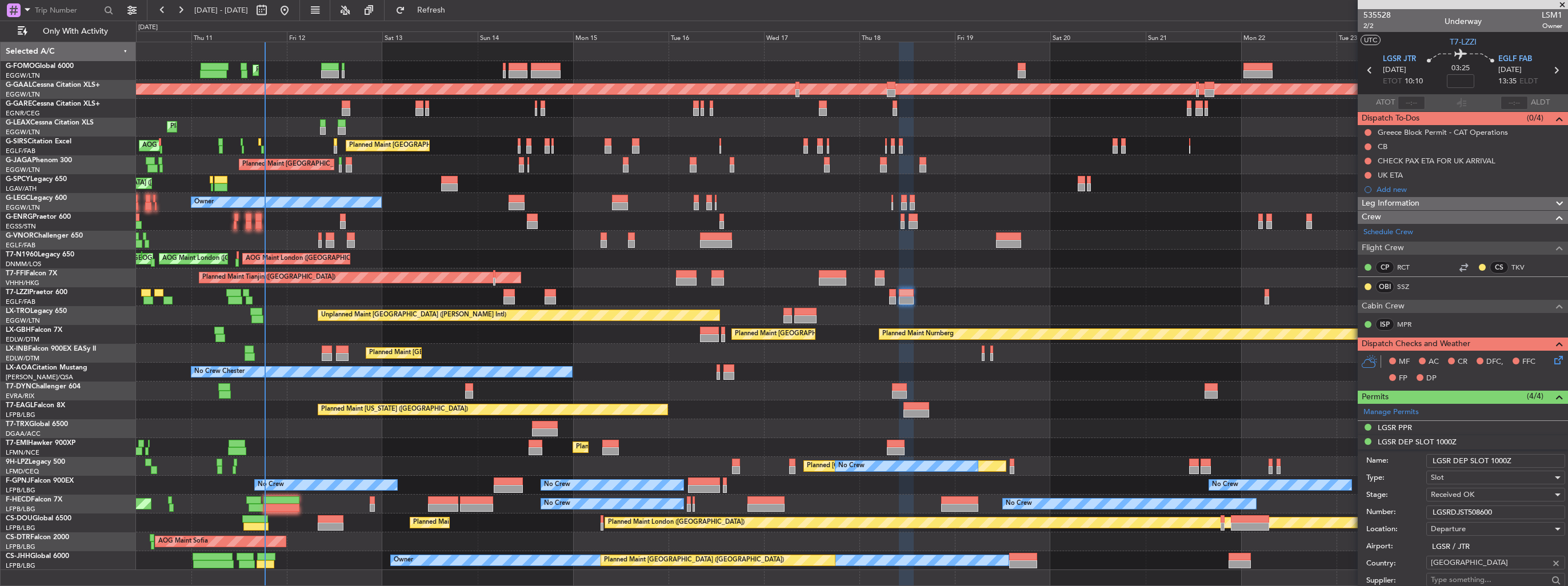
scroll to position [171, 0]
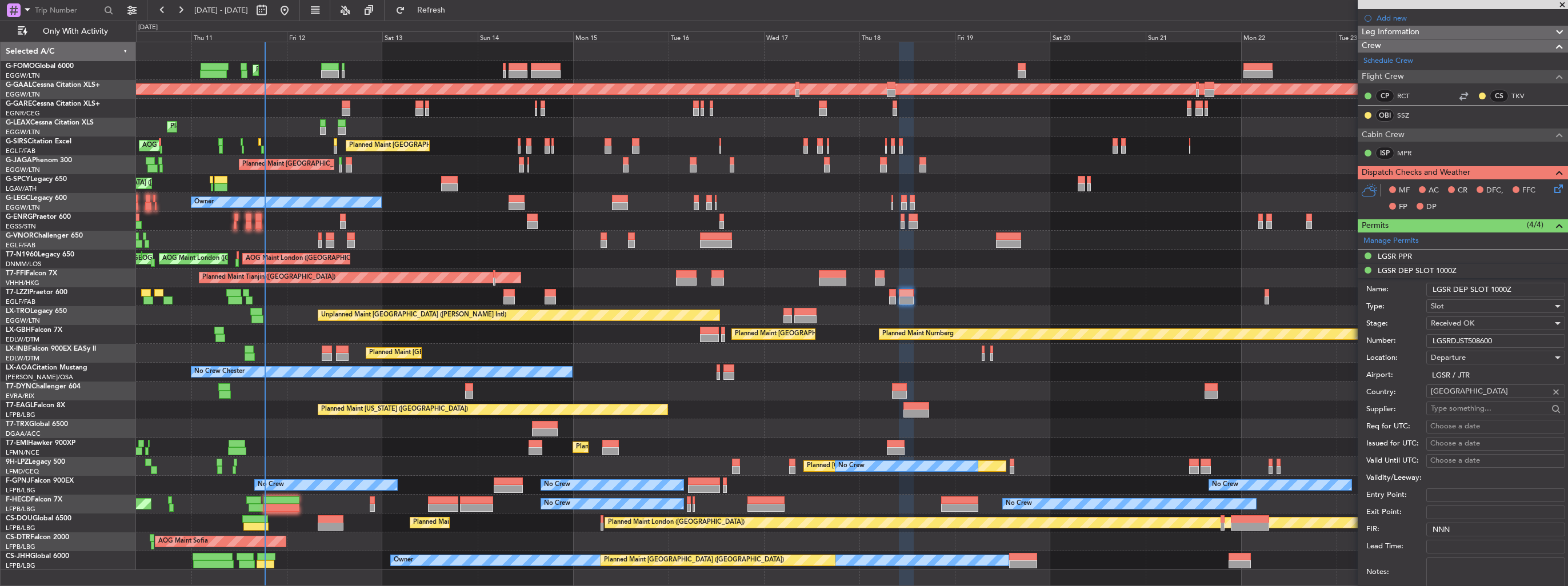
drag, startPoint x: 1505, startPoint y: 336, endPoint x: 1409, endPoint y: 343, distance: 96.3
click at [1409, 343] on div "Number: LGSRDJST508600" at bounding box center [1466, 341] width 199 height 17
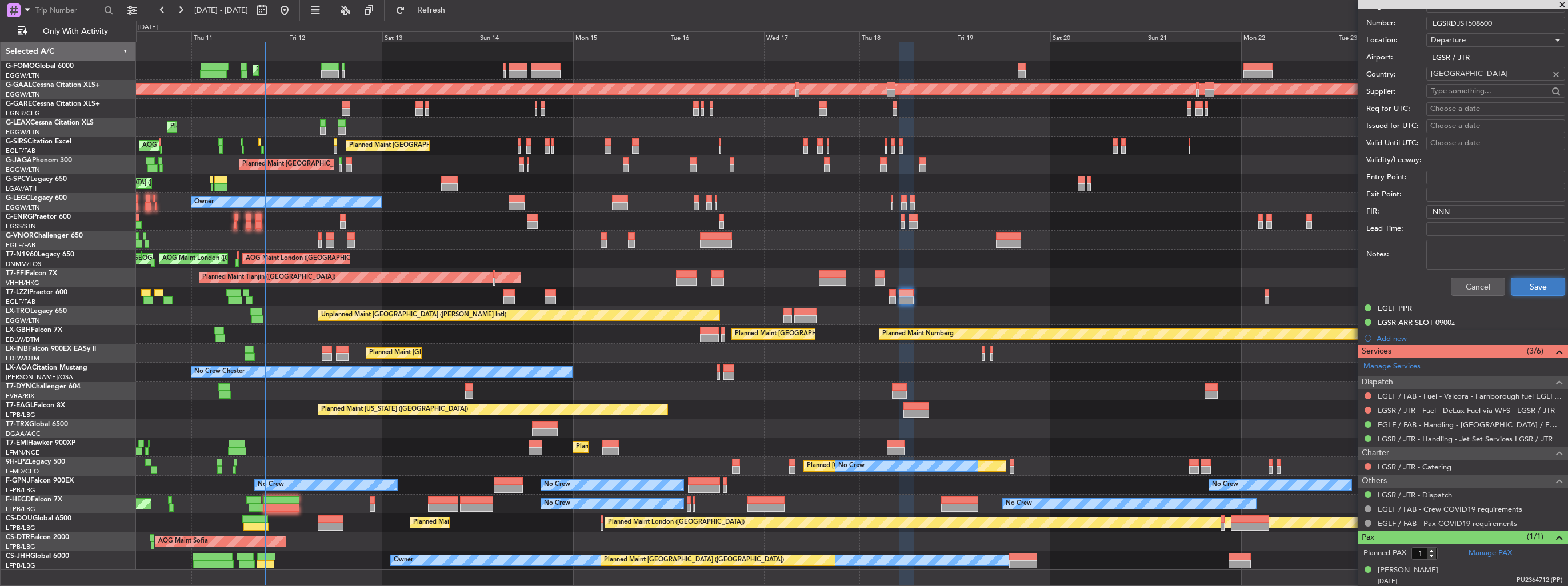
click at [1520, 285] on button "Save" at bounding box center [1538, 287] width 54 height 18
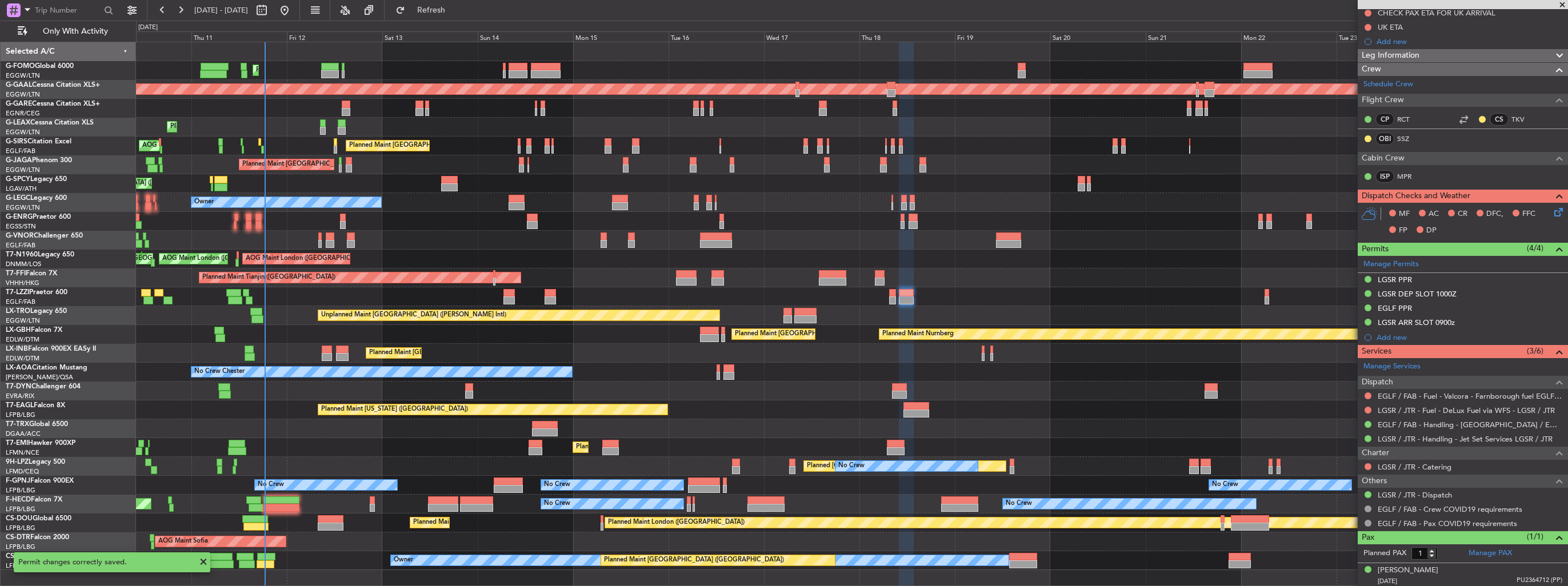
scroll to position [0, 0]
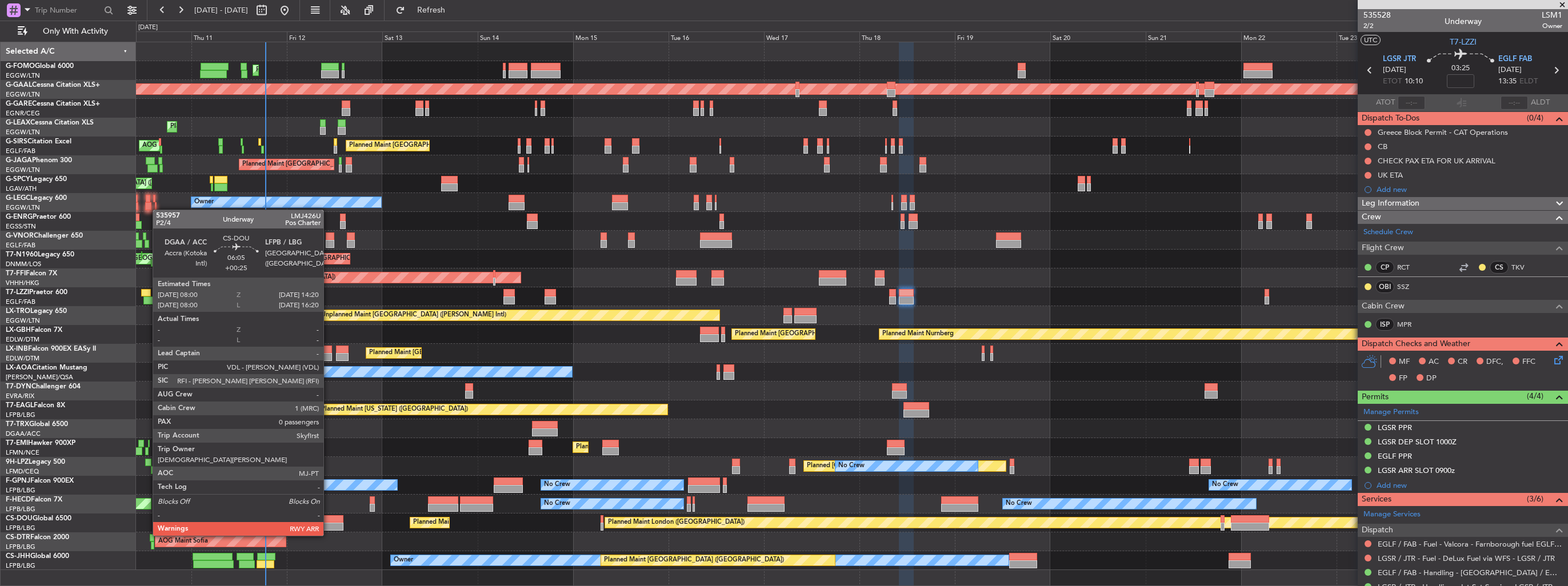
click at [329, 524] on div at bounding box center [331, 527] width 25 height 8
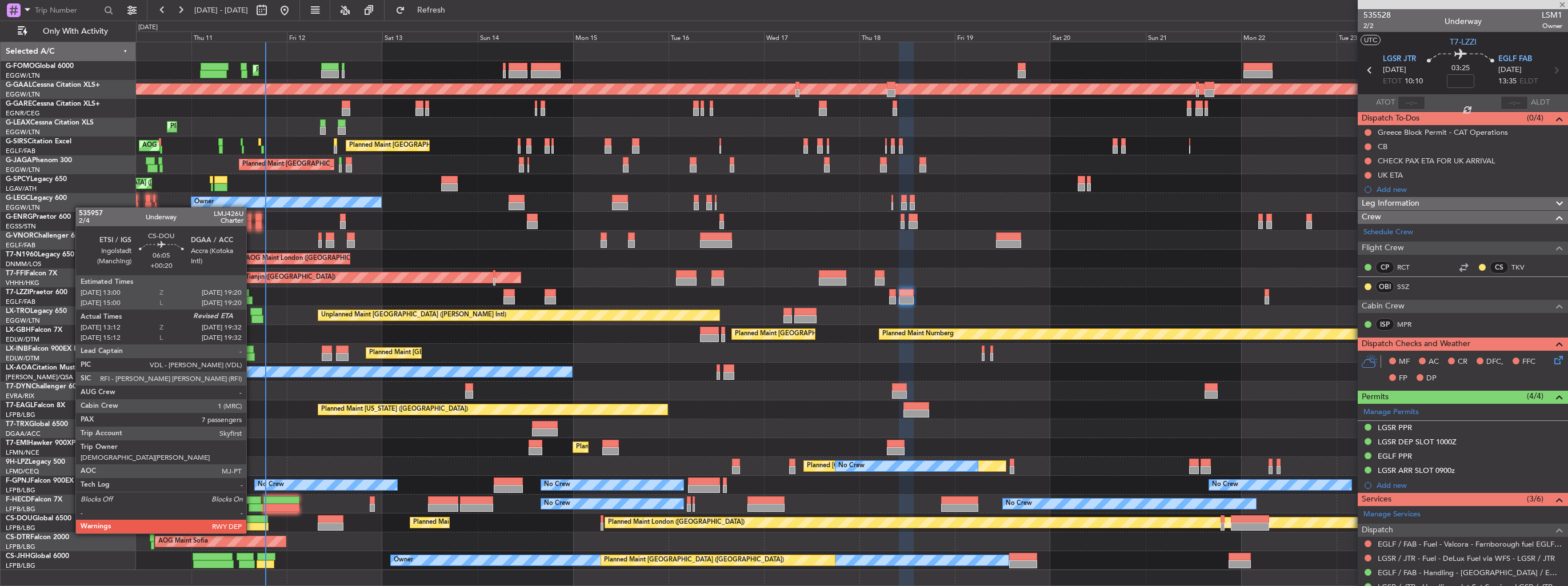
type input "+00:25"
type input "0"
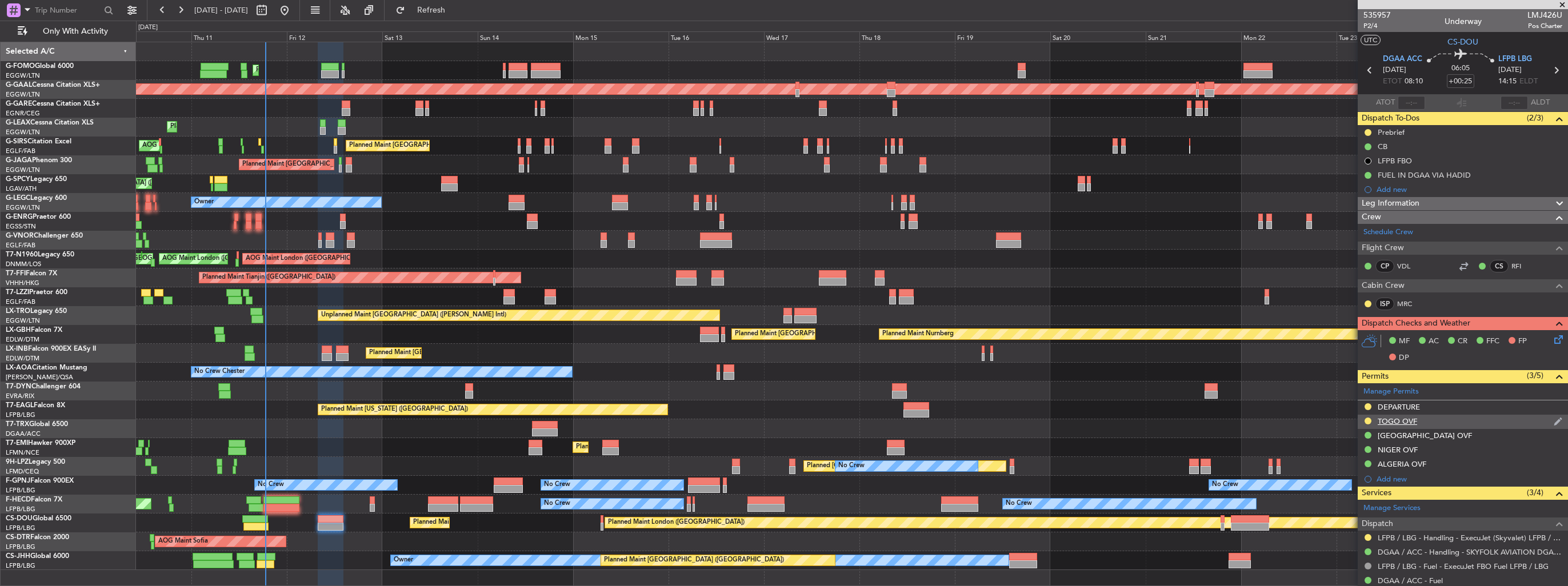
click at [1554, 418] on img at bounding box center [1558, 422] width 8 height 10
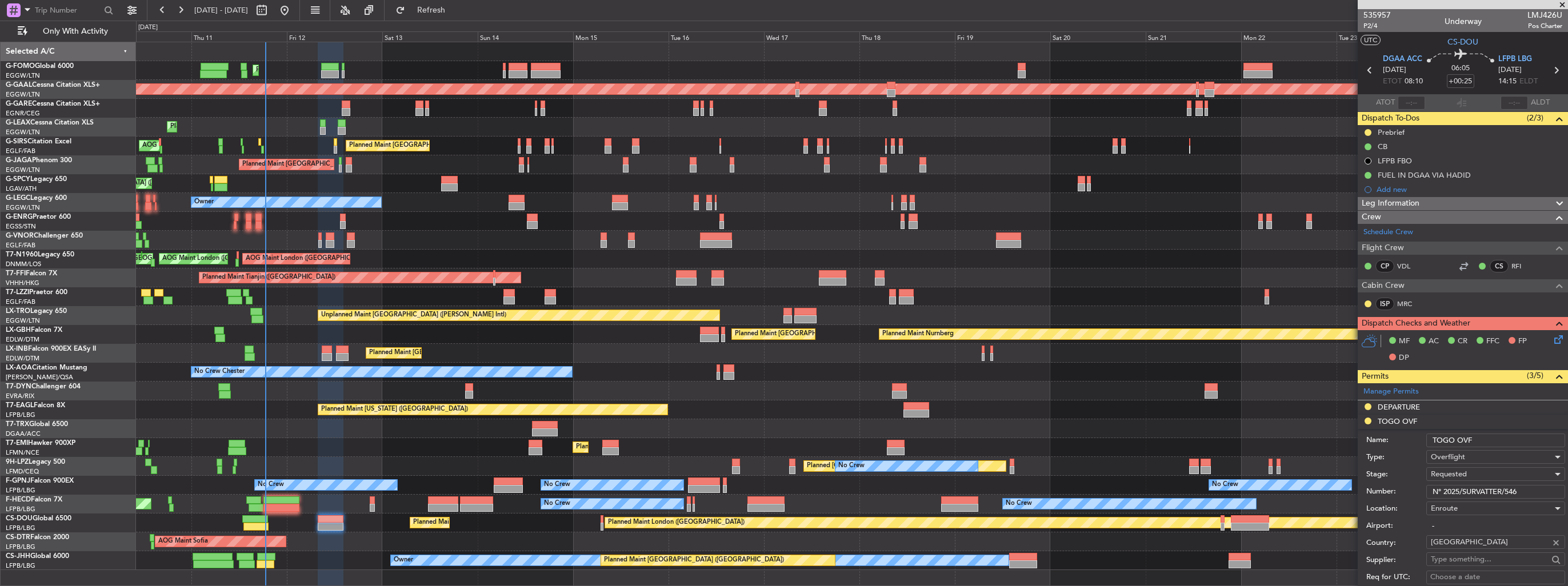
drag, startPoint x: 1536, startPoint y: 490, endPoint x: 1381, endPoint y: 489, distance: 155.0
click at [1382, 489] on div "Number: N° 2025/SURVATTER/546" at bounding box center [1466, 492] width 199 height 17
paste input "0392/ANAC/25"
type input "0392/ANAC/25"
click at [1457, 471] on span "Requested" at bounding box center [1449, 474] width 36 height 10
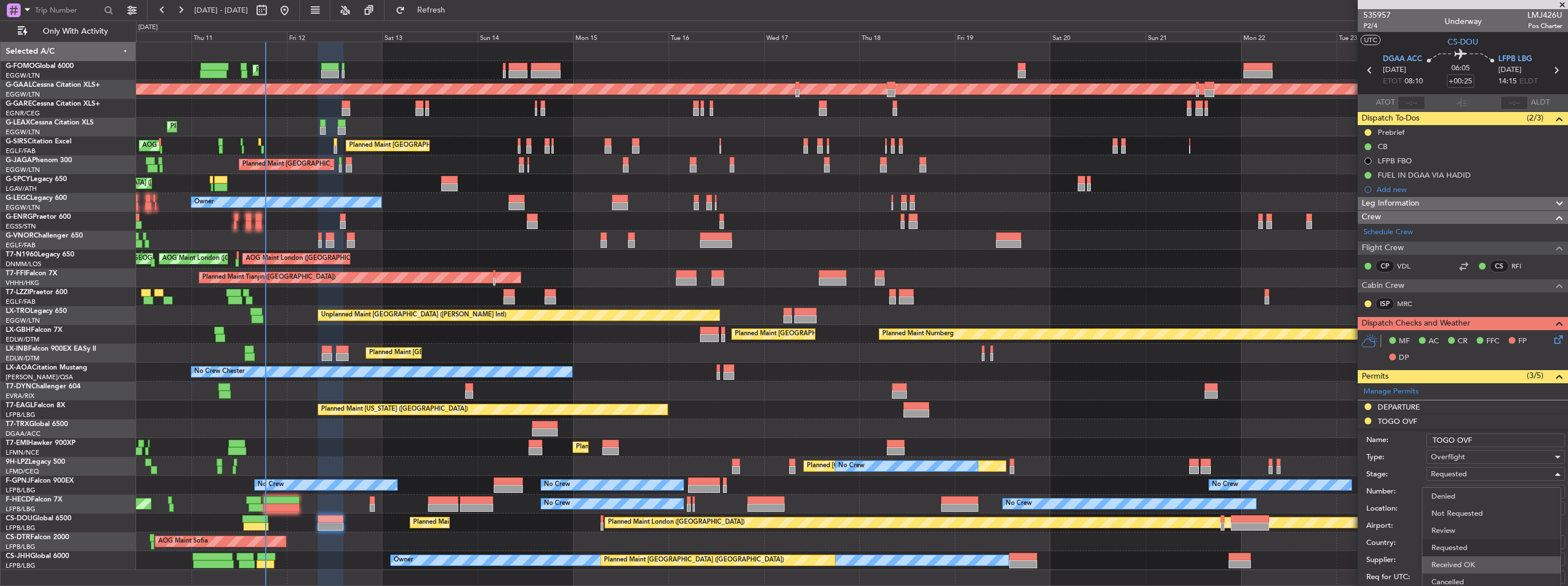
click at [1464, 559] on span "Received OK" at bounding box center [1492, 565] width 120 height 17
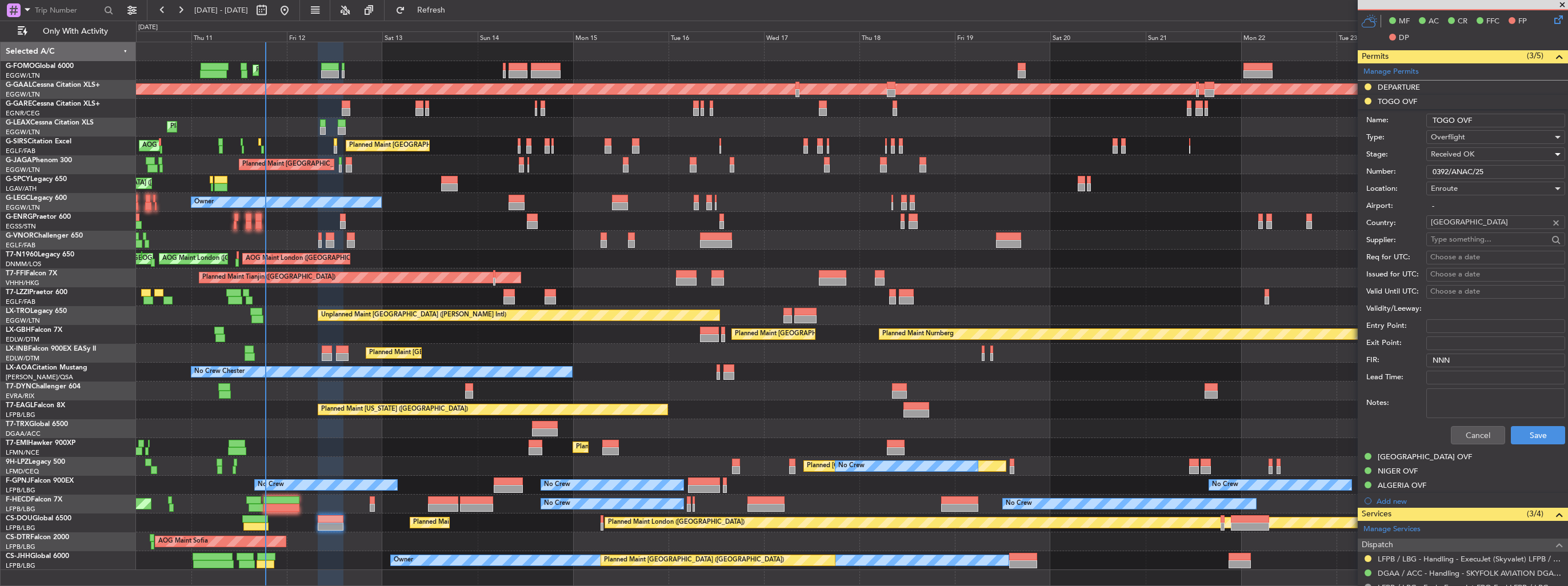
scroll to position [343, 0]
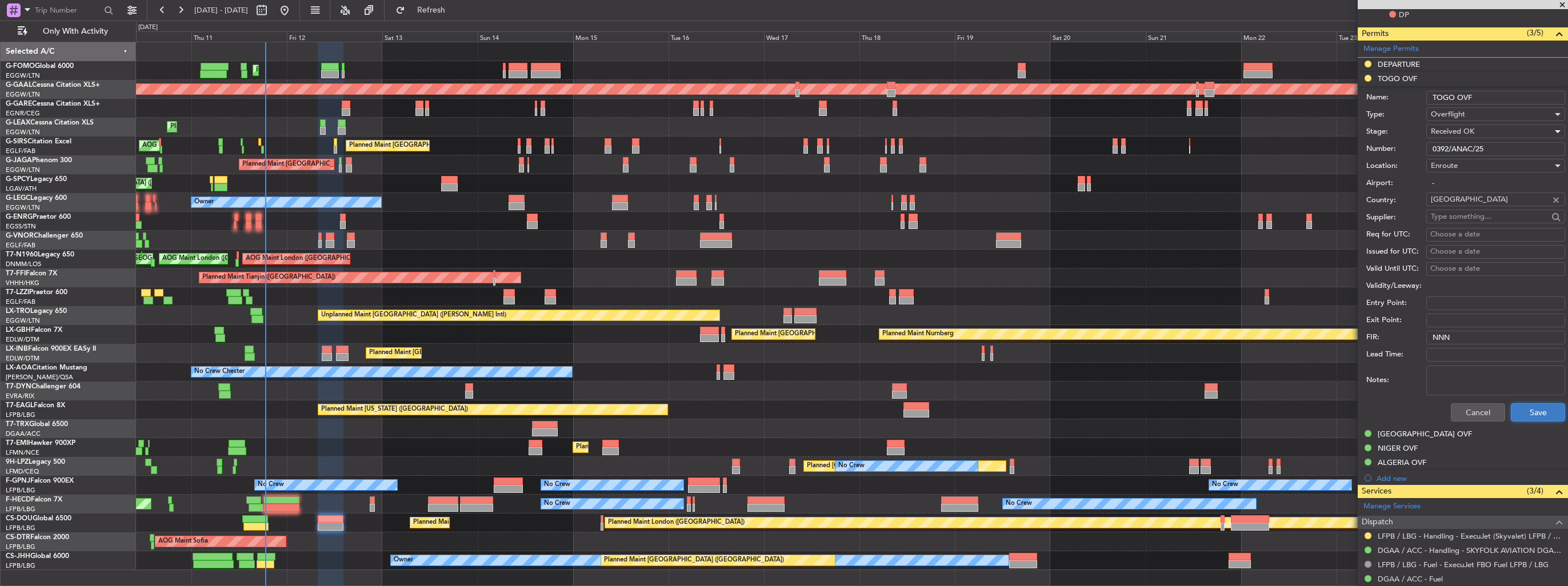
click at [1518, 406] on button "Save" at bounding box center [1538, 412] width 54 height 18
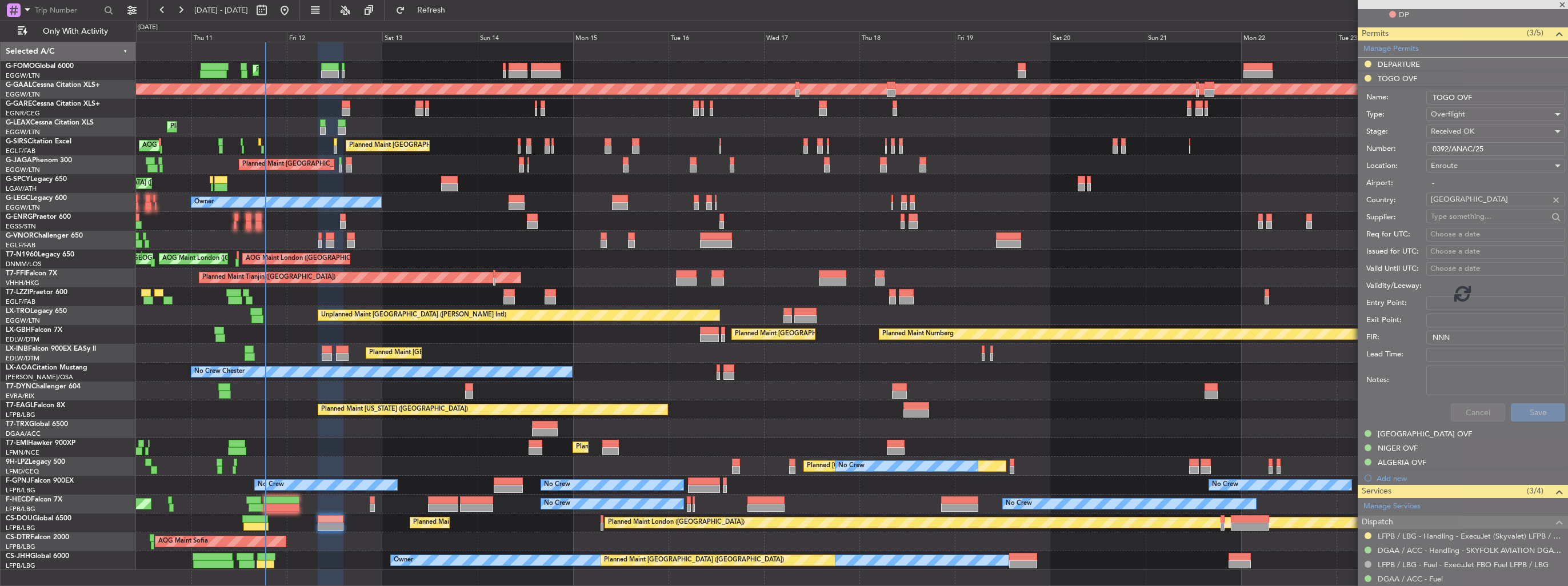
scroll to position [103, 0]
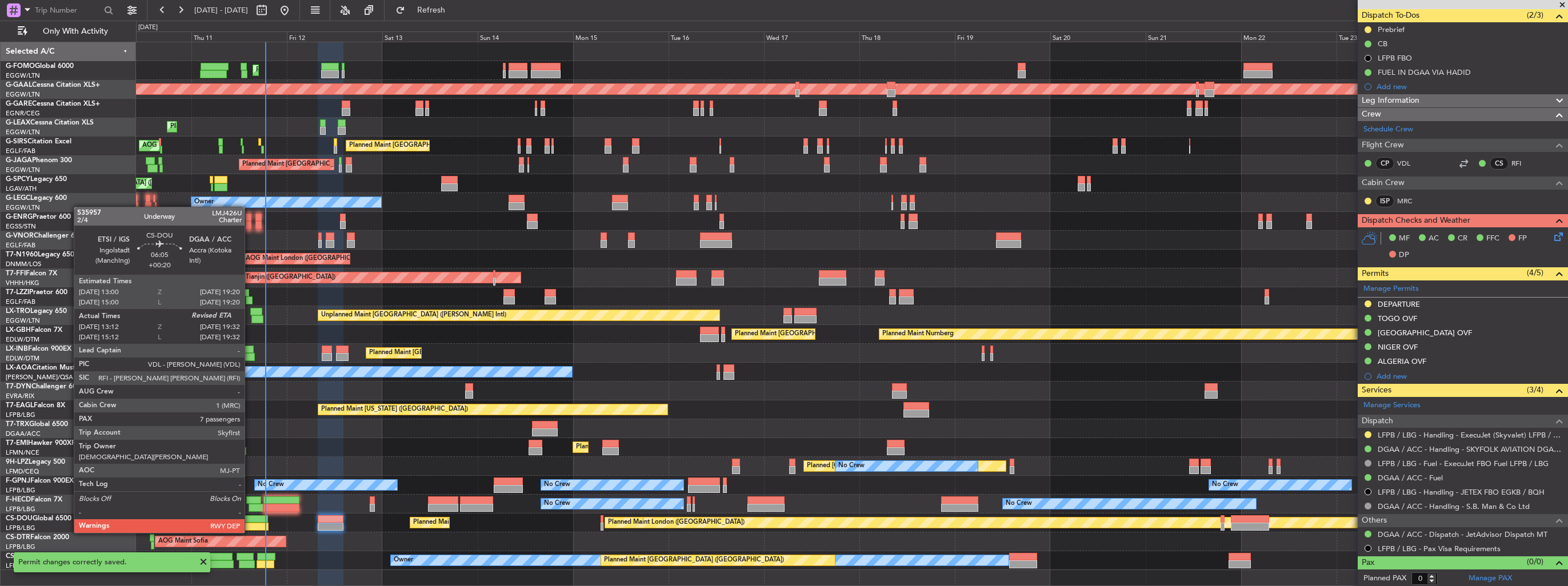
click at [250, 522] on div at bounding box center [255, 519] width 25 height 8
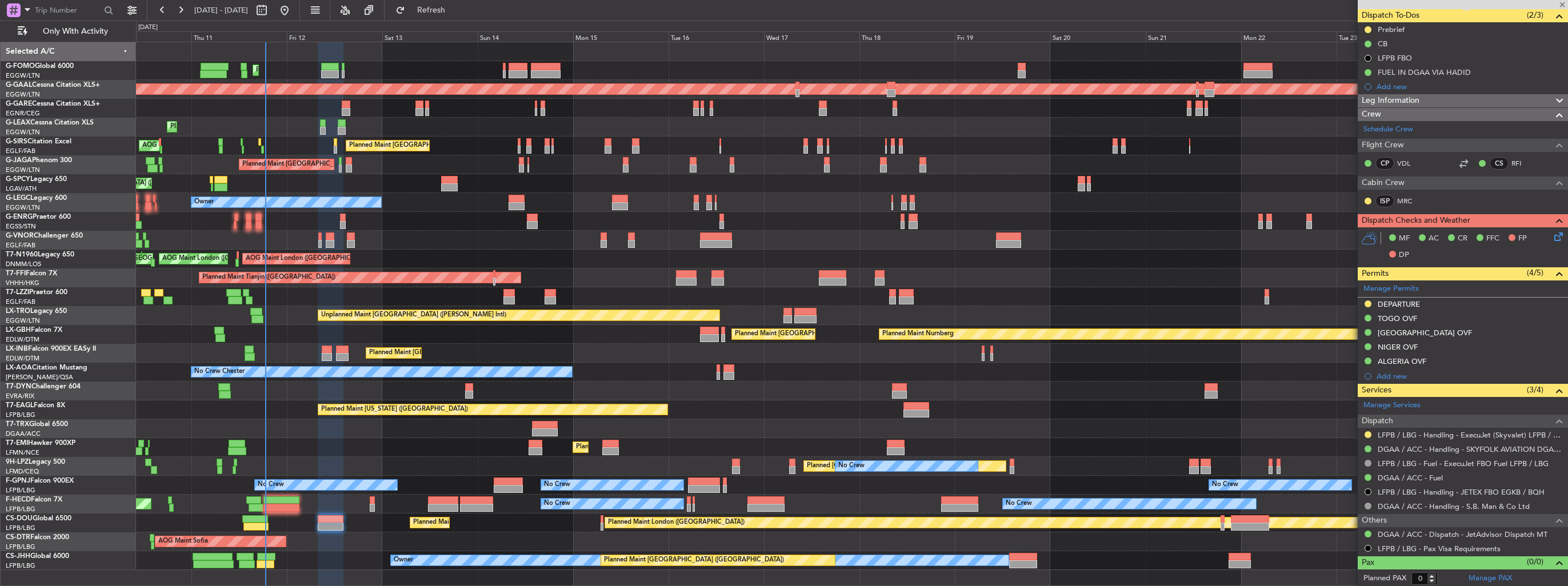
type input "+00:20"
type input "13:22"
type input "7"
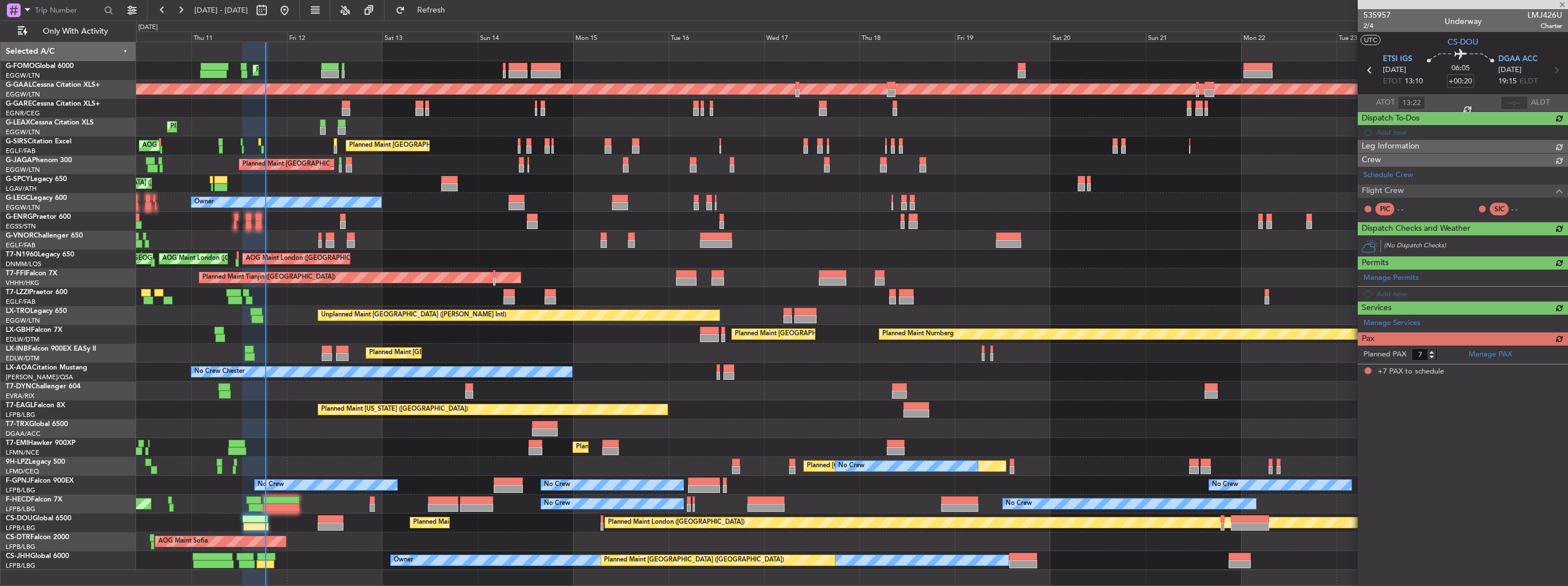
scroll to position [0, 0]
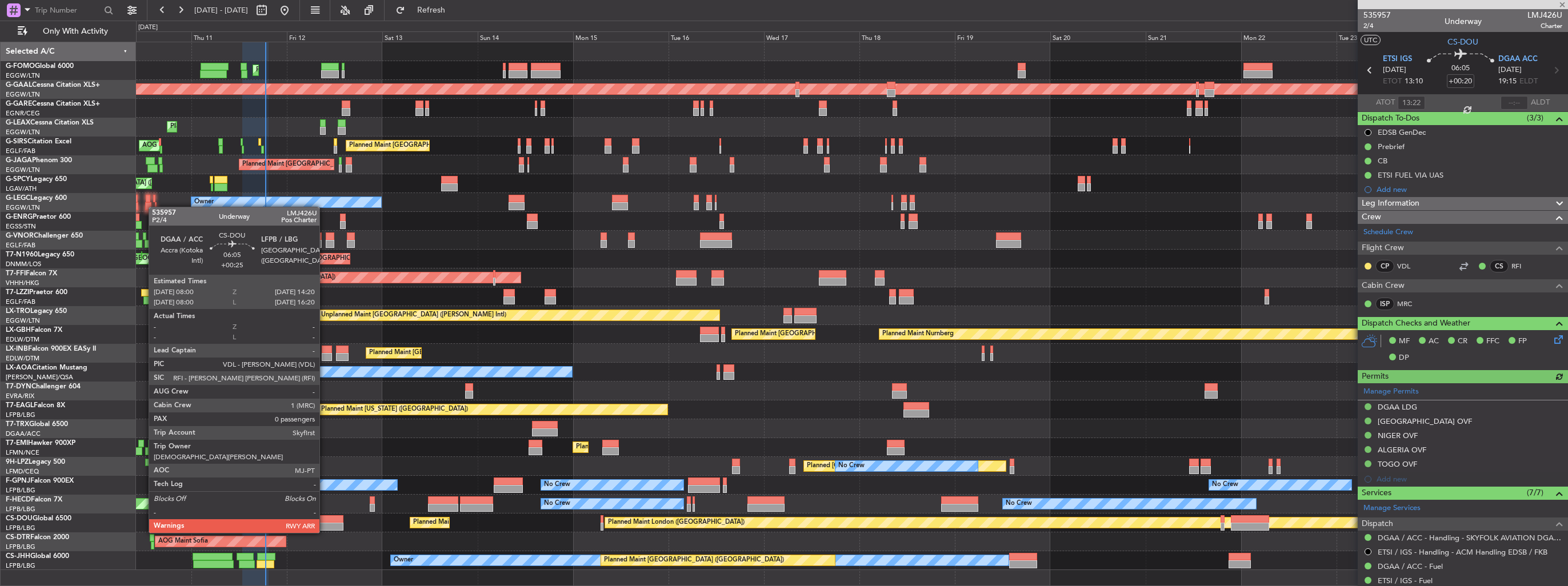
click at [330, 521] on div at bounding box center [331, 519] width 25 height 8
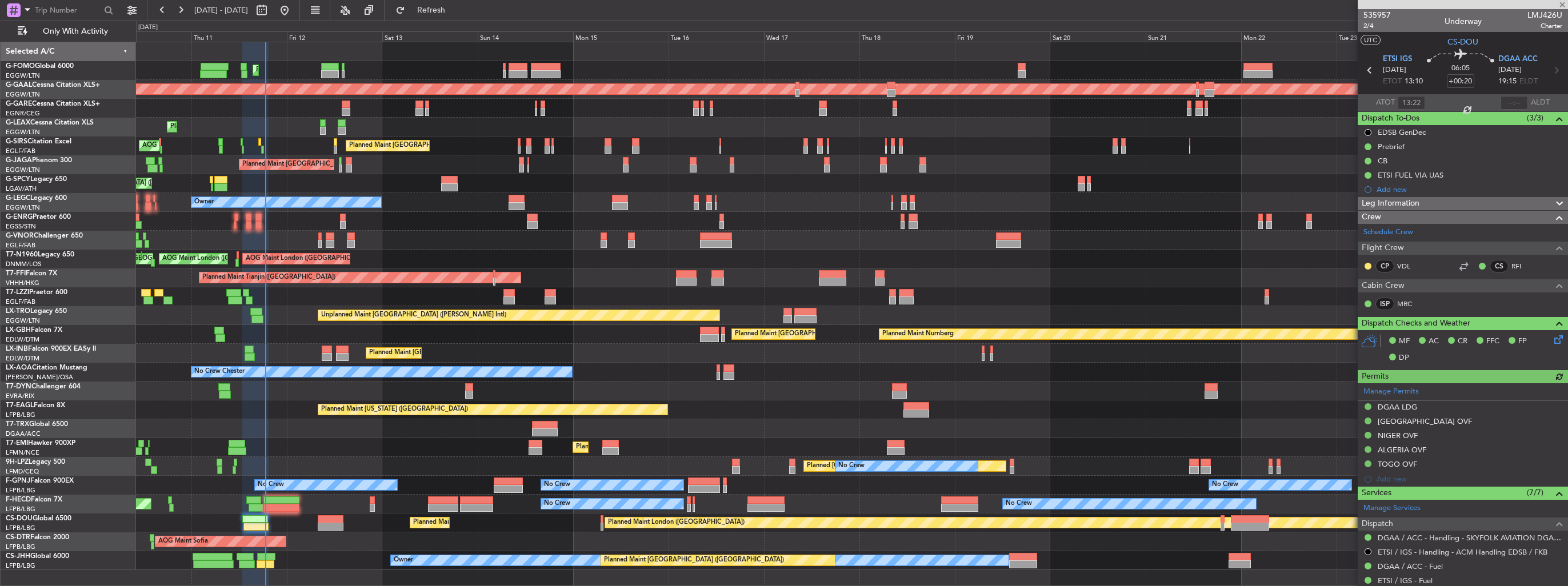
type input "+00:25"
type input "0"
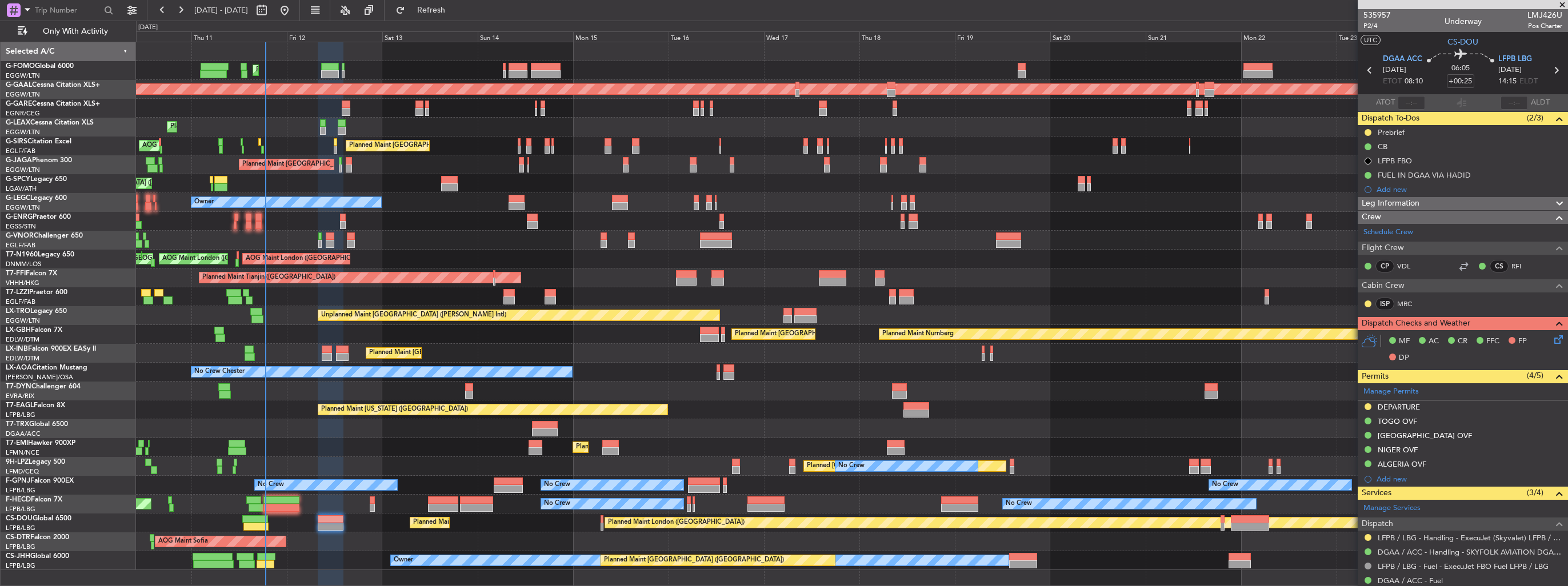
click at [686, 275] on div "Planned Maint London (Luton) Planned Maint Dusseldorf Unplanned Maint Chester P…" at bounding box center [851, 306] width 1432 height 528
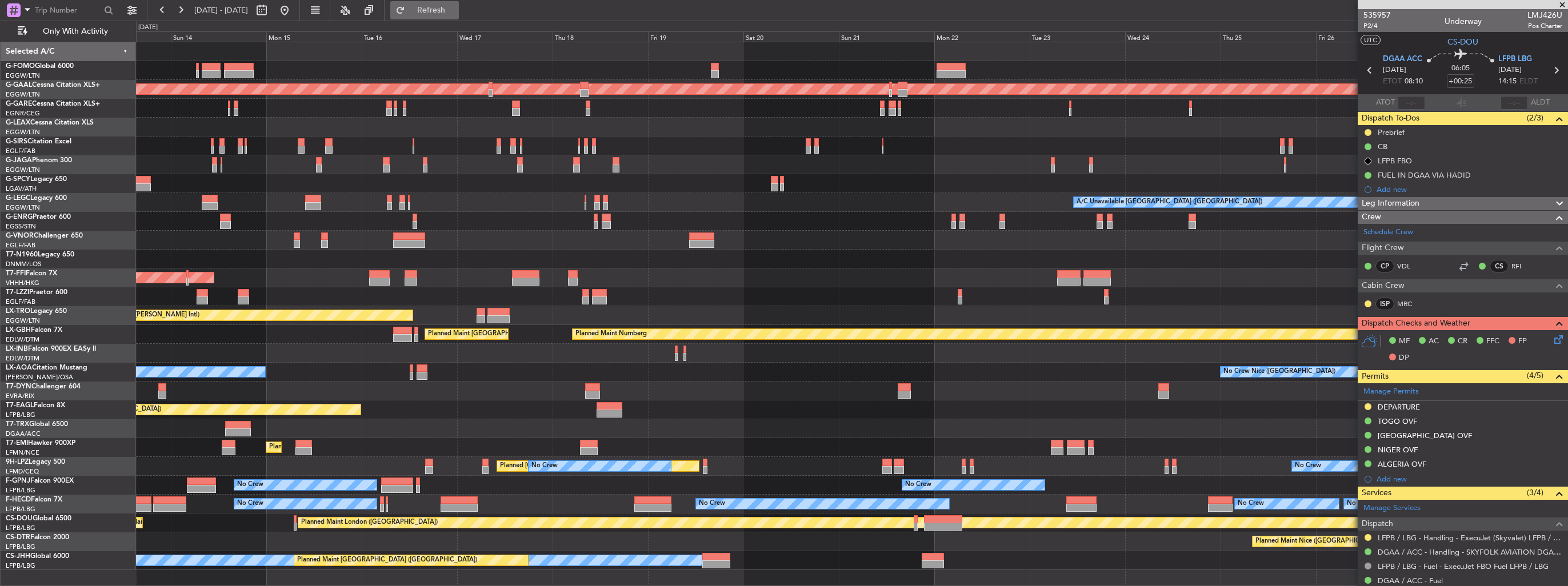
click at [456, 6] on span "Refresh" at bounding box center [431, 10] width 48 height 8
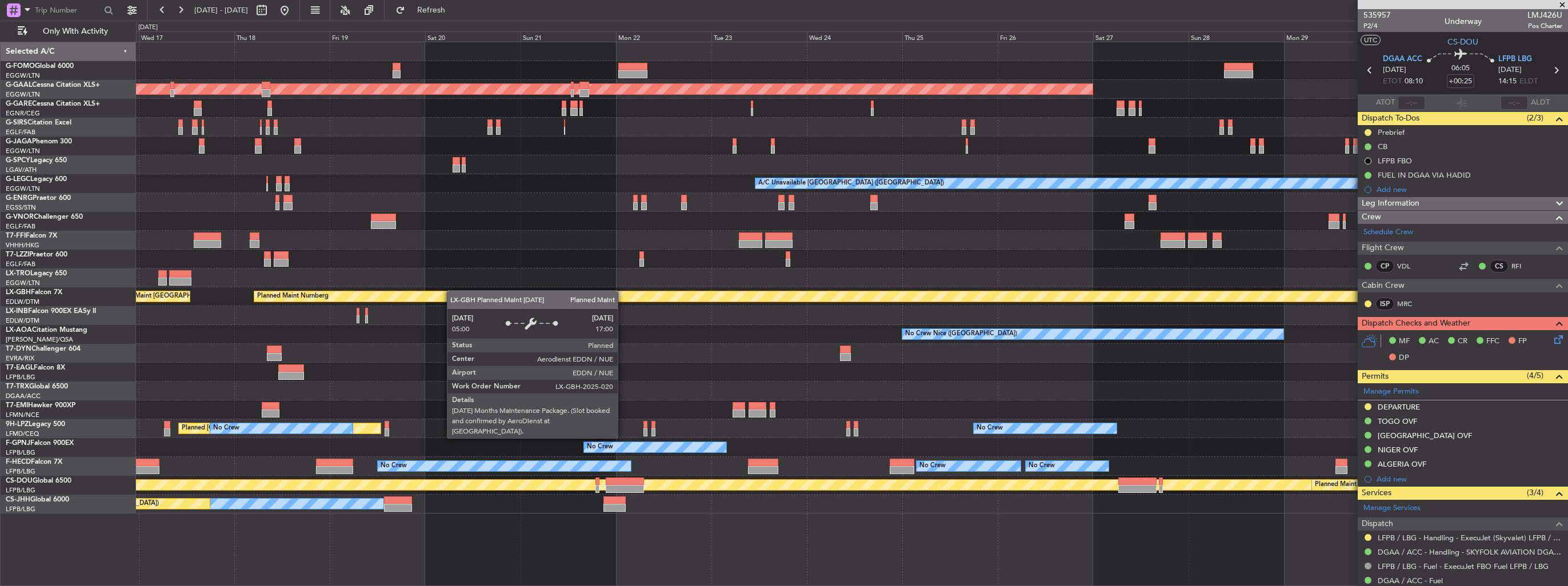
click at [441, 292] on div "Planned Maint Dusseldorf Planned Maint London (Farnborough) A/C Unavailable Lon…" at bounding box center [851, 278] width 1432 height 471
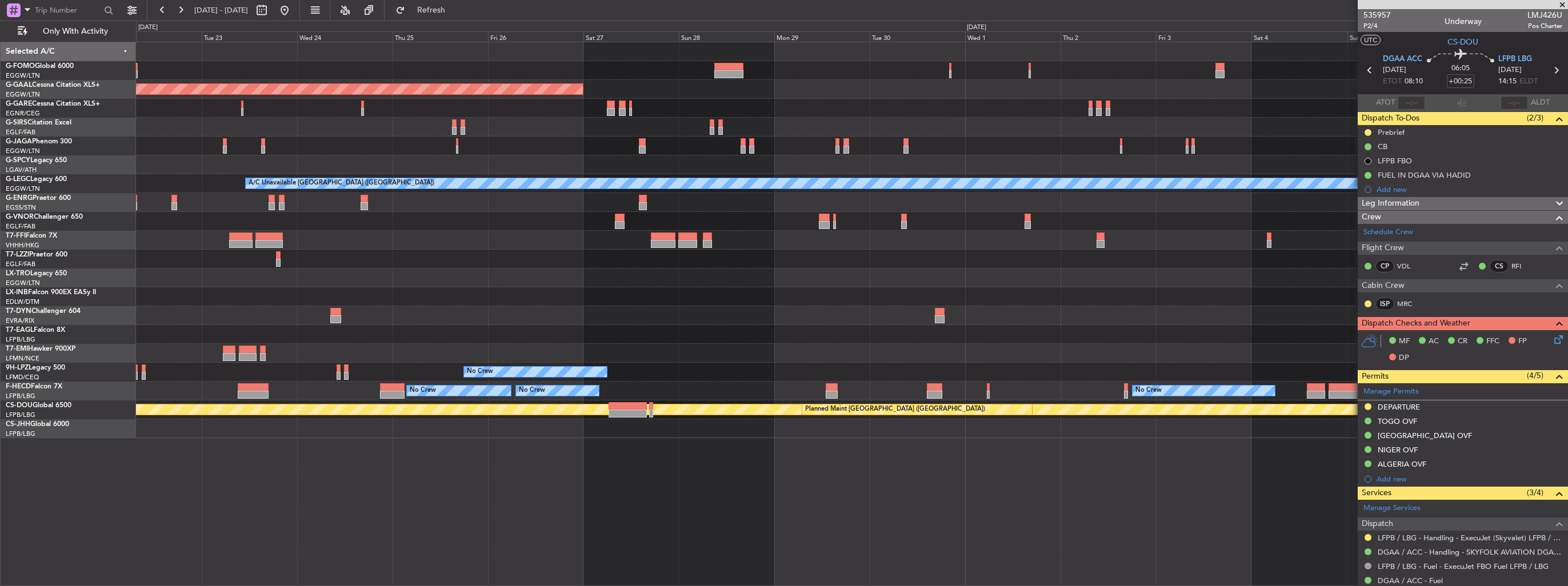
click at [264, 291] on div "Planned Maint Dusseldorf A/C Unavailable London (Luton) No Crew Planned Maint S…" at bounding box center [851, 240] width 1432 height 396
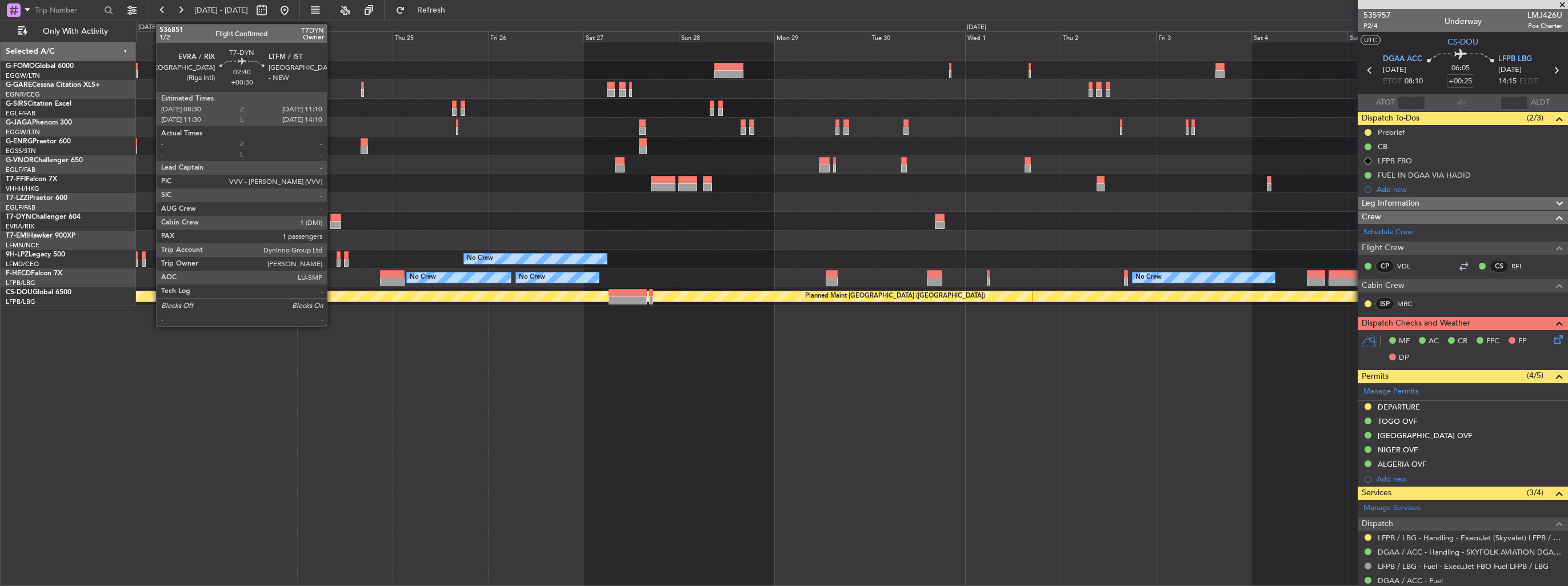
click at [337, 218] on div at bounding box center [335, 217] width 11 height 8
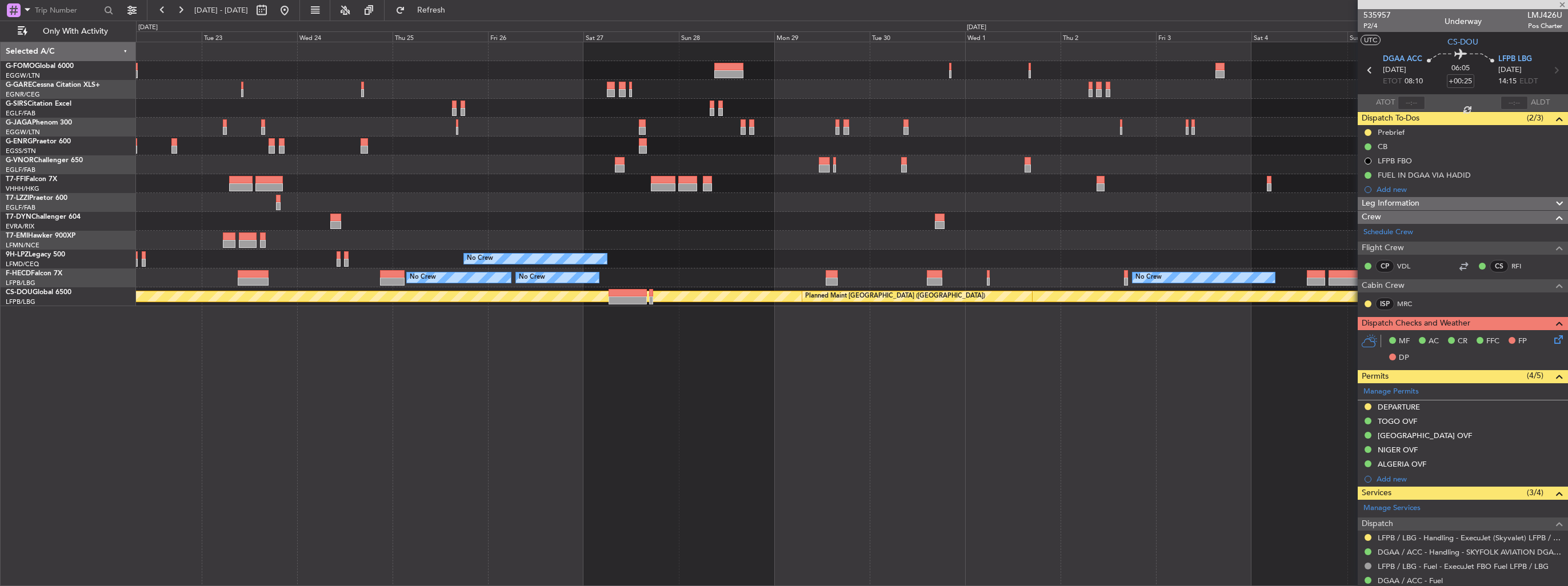
type input "+00:30"
type input "1"
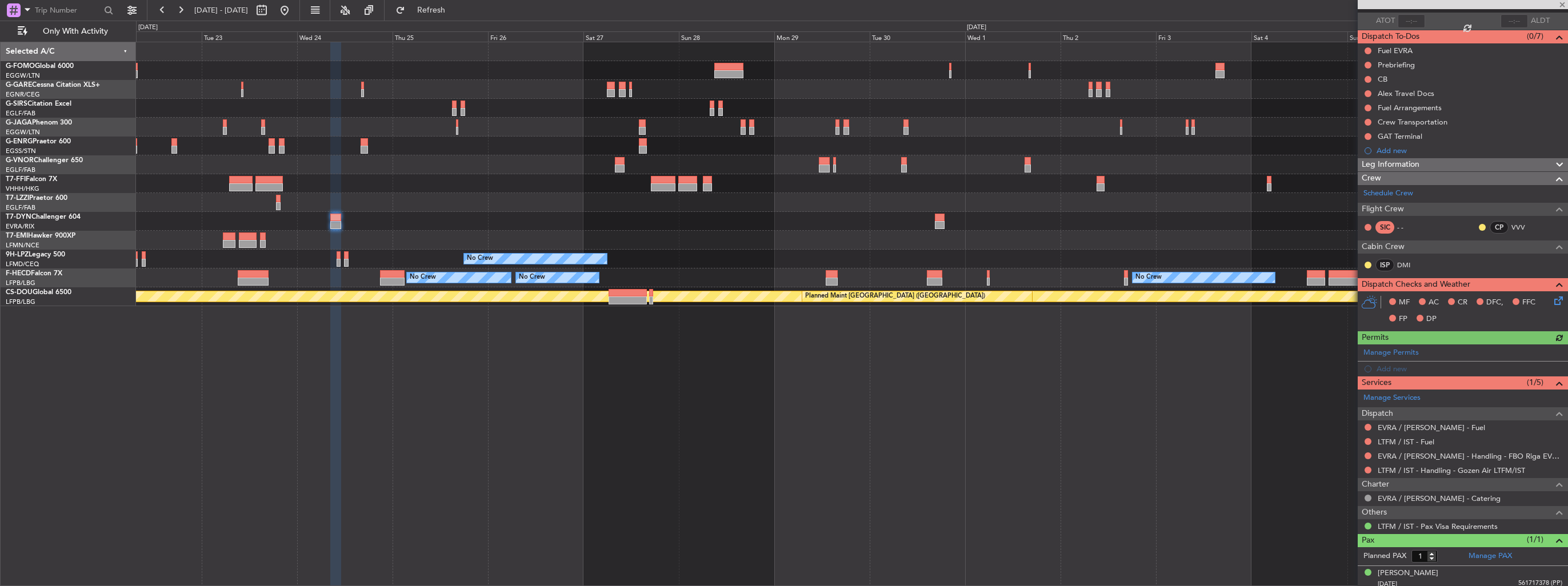
scroll to position [85, 0]
